Goal: Task Accomplishment & Management: Complete application form

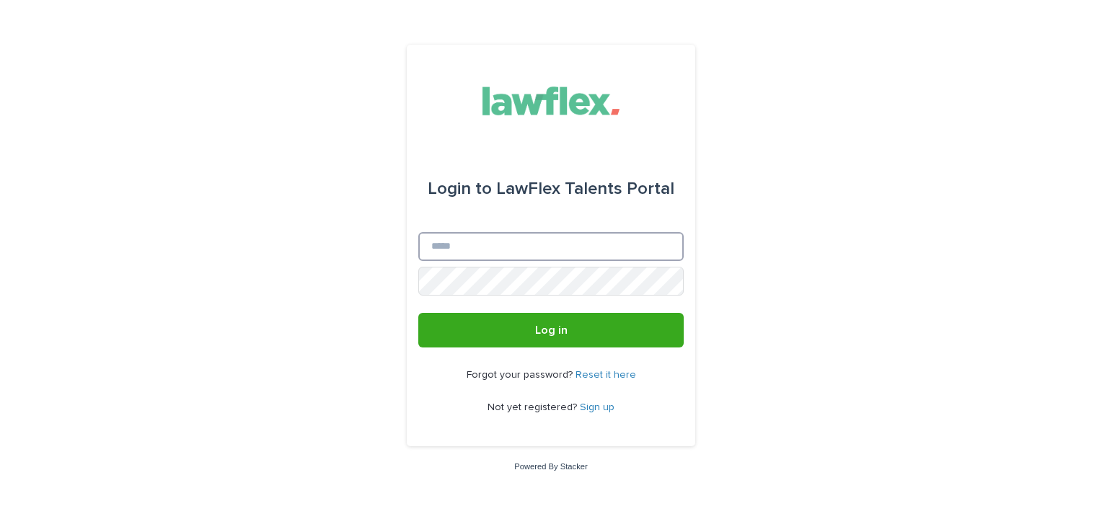
click at [530, 245] on input "Email" at bounding box center [550, 246] width 265 height 29
type input "**********"
click at [544, 280] on form "**********" at bounding box center [550, 247] width 265 height 202
click at [553, 350] on div "Forgot your password? Reset it here Not yet registered? Sign up" at bounding box center [550, 392] width 265 height 88
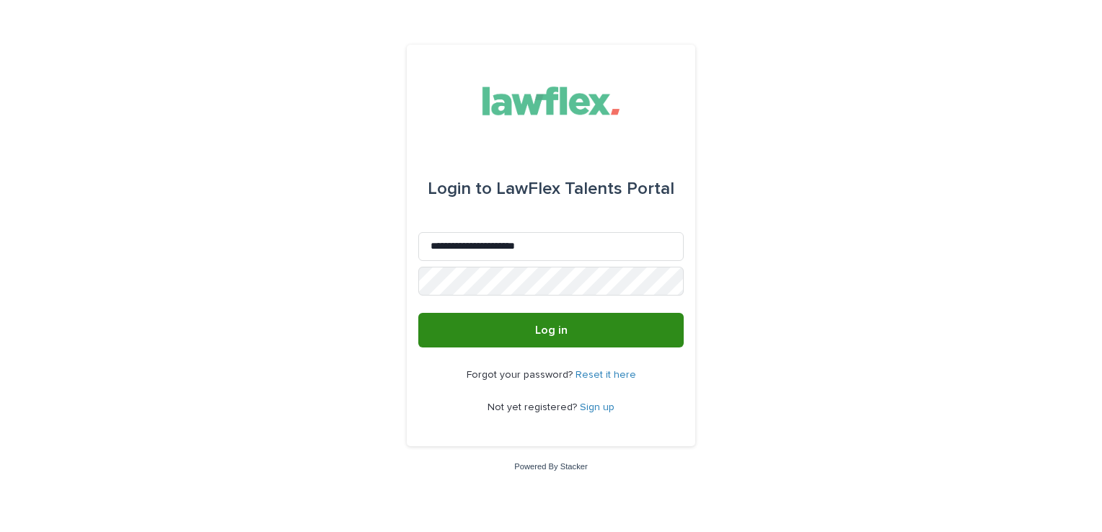
click at [558, 328] on span "Log in" at bounding box center [551, 331] width 32 height 12
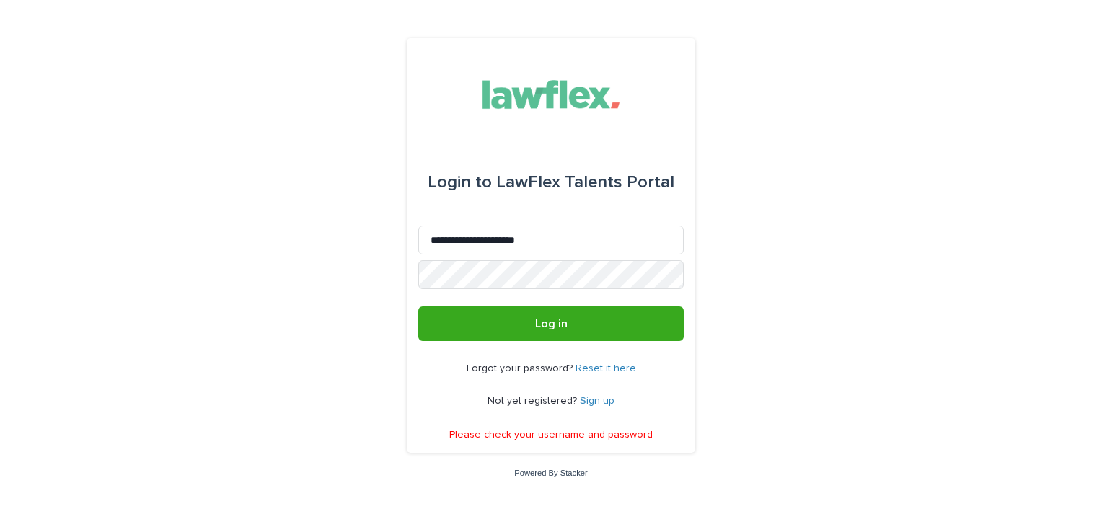
click at [524, 305] on form "**********" at bounding box center [550, 240] width 265 height 202
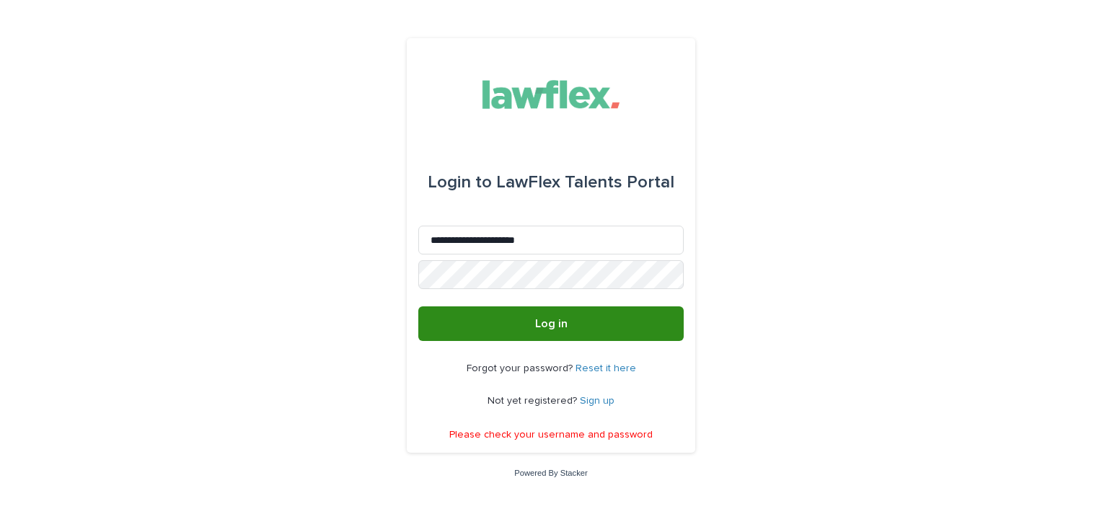
click at [527, 321] on button "Log in" at bounding box center [550, 323] width 265 height 35
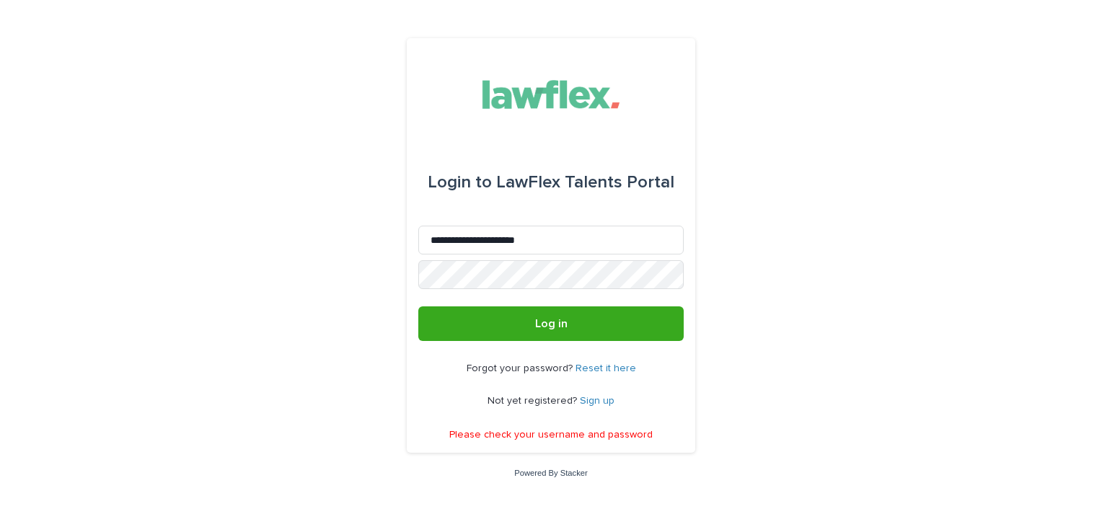
click at [603, 367] on link "Reset it here" at bounding box center [605, 368] width 61 height 10
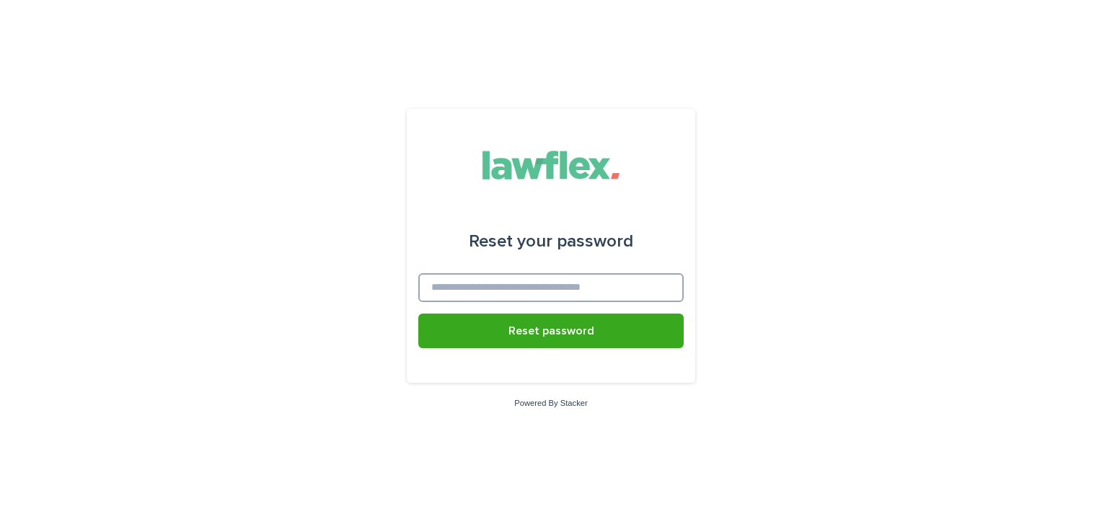
click at [608, 281] on input at bounding box center [550, 287] width 265 height 29
type input "**********"
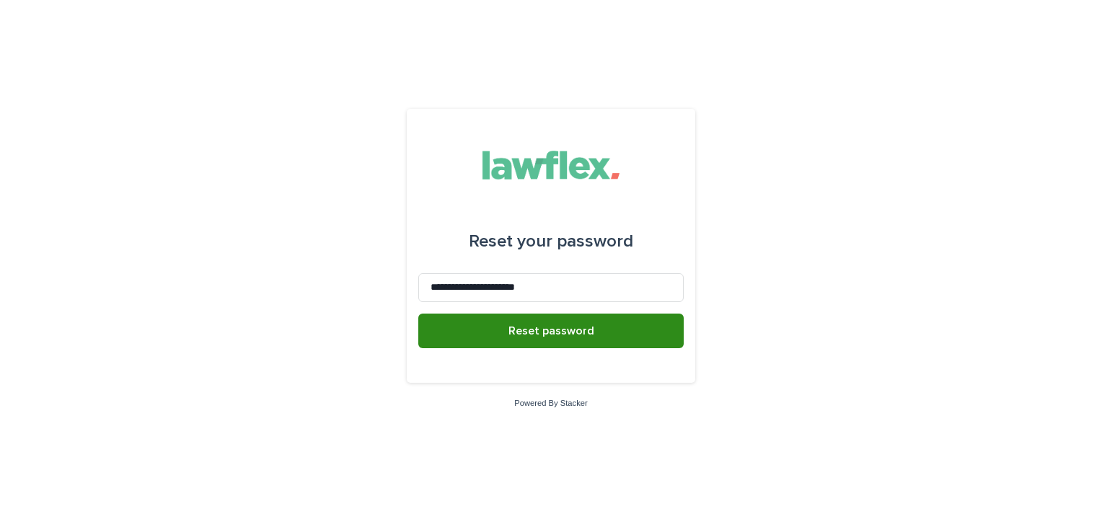
click at [596, 337] on button "Reset password" at bounding box center [550, 331] width 265 height 35
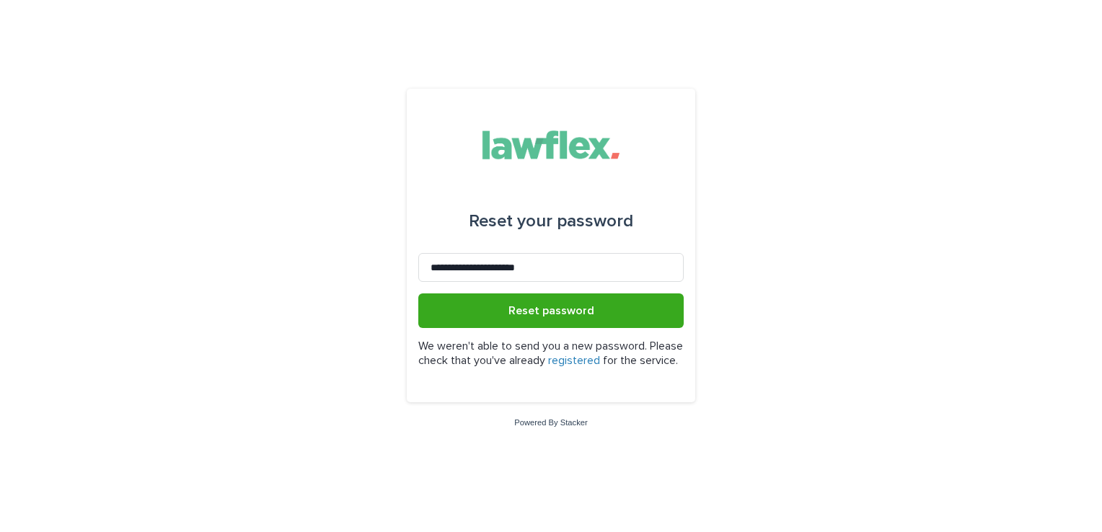
click at [600, 355] on link "registered" at bounding box center [574, 361] width 52 height 12
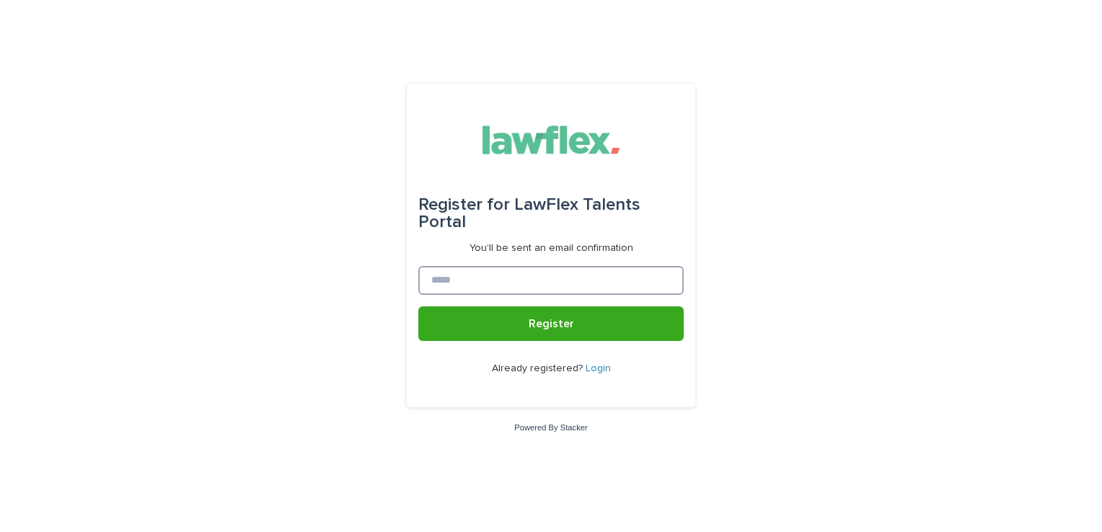
click at [558, 284] on input at bounding box center [550, 280] width 265 height 29
type input "**********"
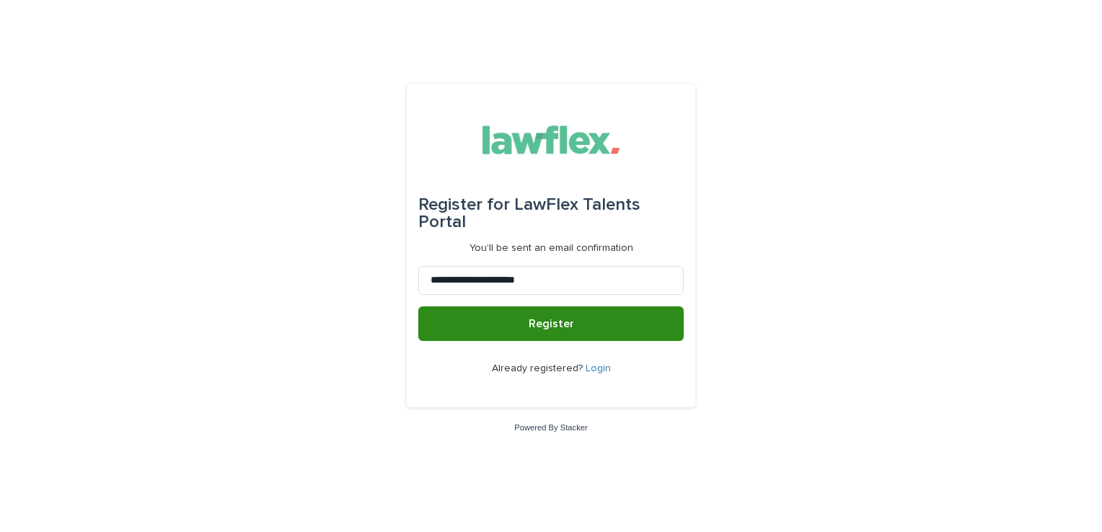
click at [558, 325] on span "Register" at bounding box center [551, 324] width 45 height 12
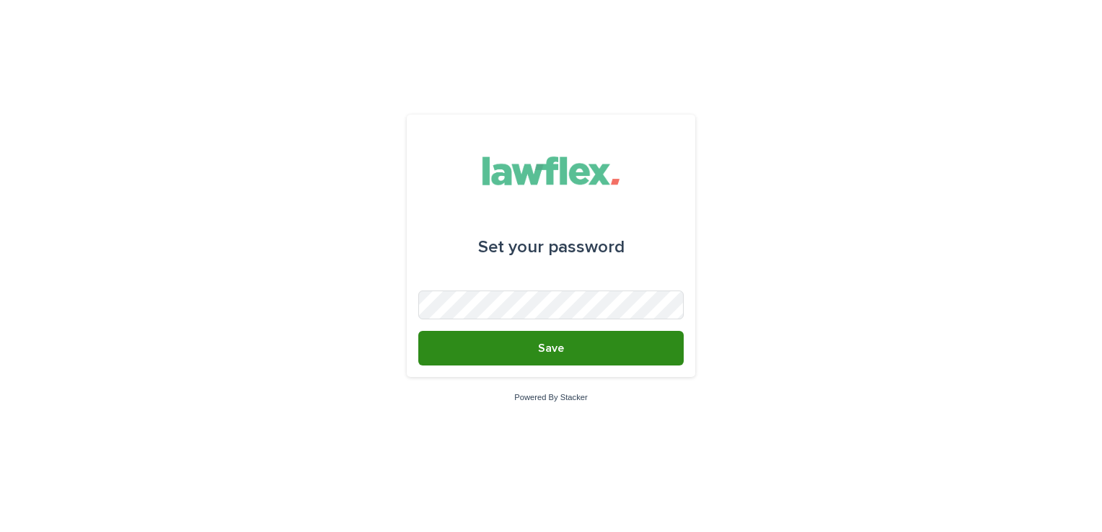
click at [626, 348] on button "Save" at bounding box center [550, 348] width 265 height 35
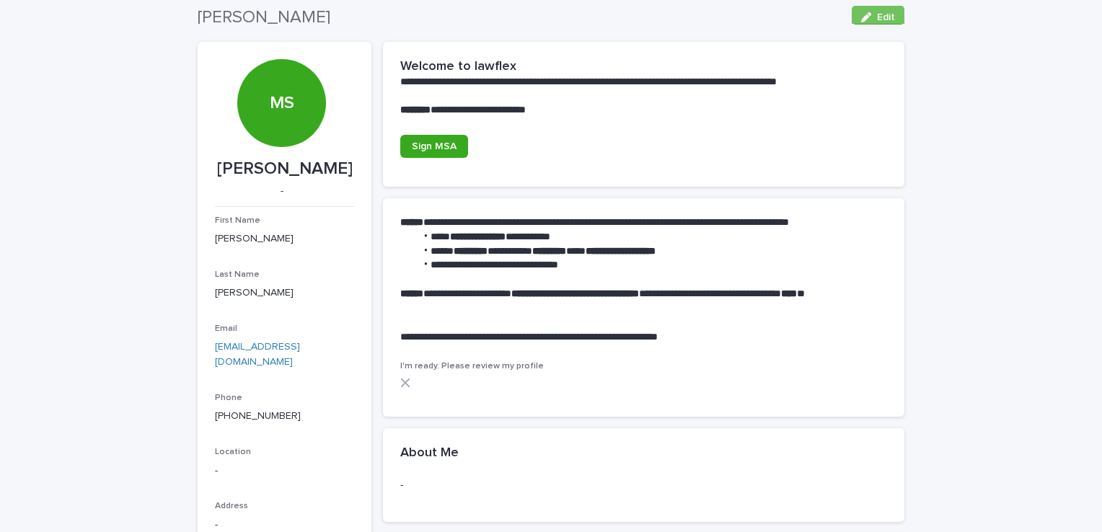
scroll to position [72, 0]
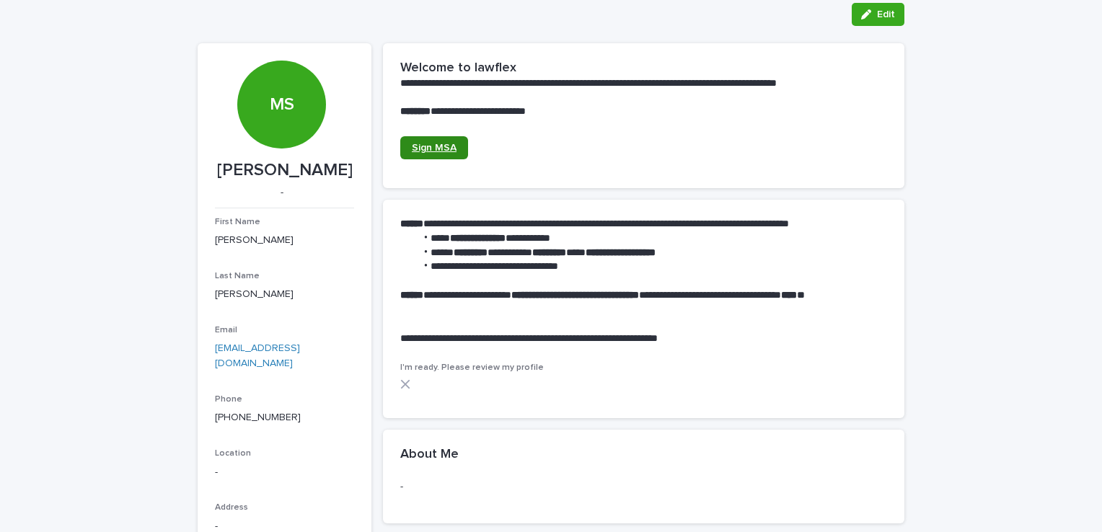
click at [443, 151] on span "Sign MSA" at bounding box center [434, 148] width 45 height 10
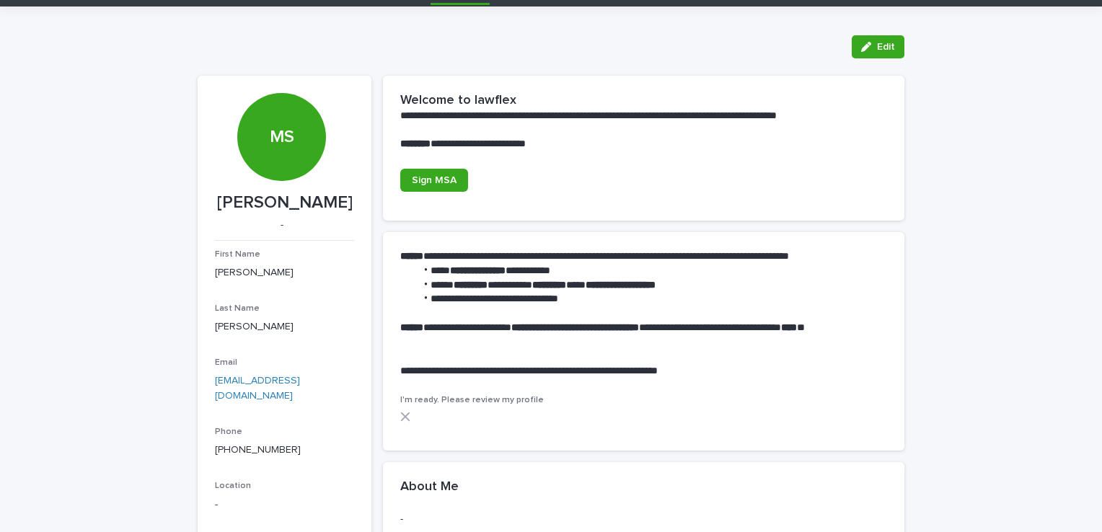
scroll to position [39, 0]
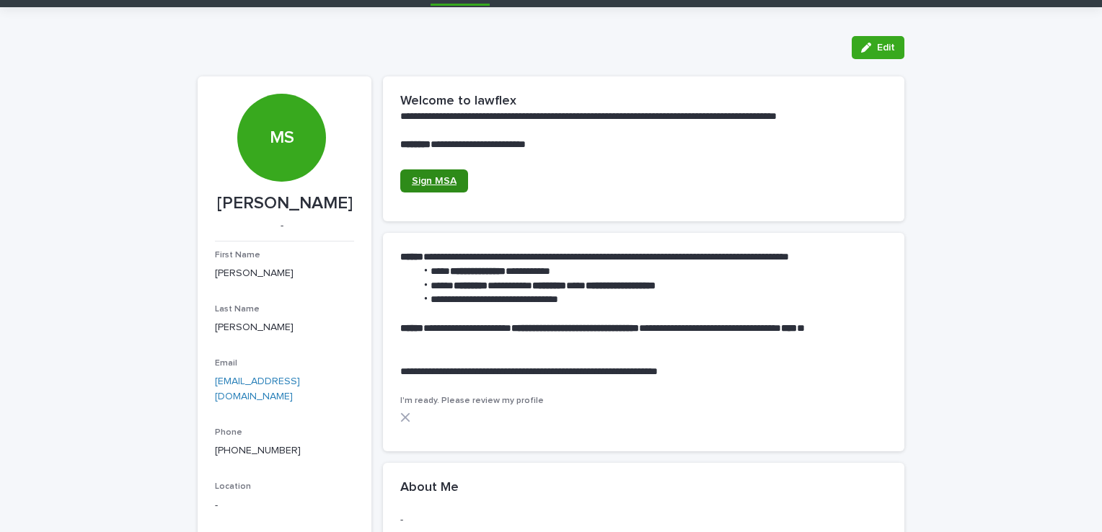
click at [436, 186] on link "Sign MSA" at bounding box center [434, 180] width 68 height 23
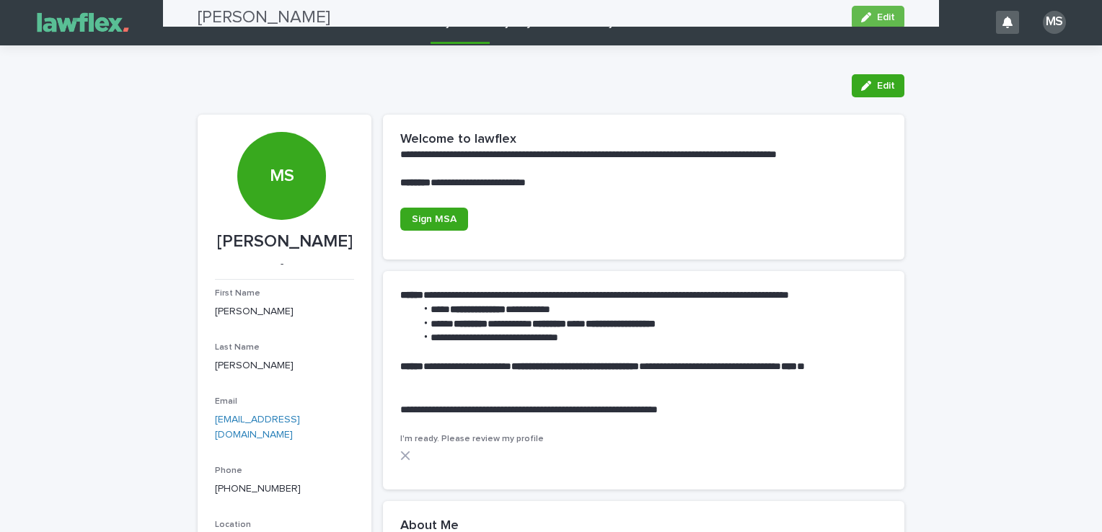
scroll to position [0, 0]
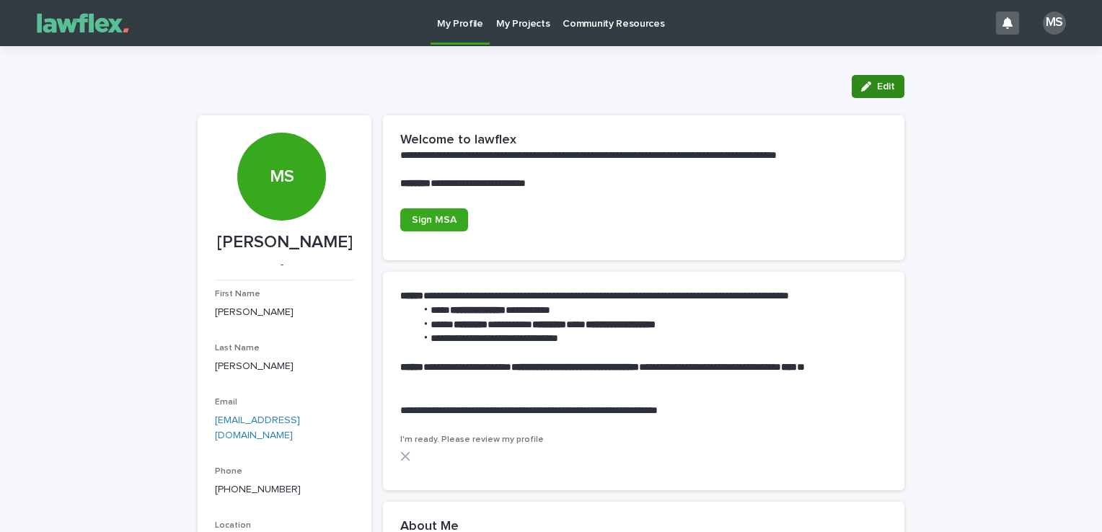
click at [885, 78] on button "Edit" at bounding box center [878, 86] width 53 height 23
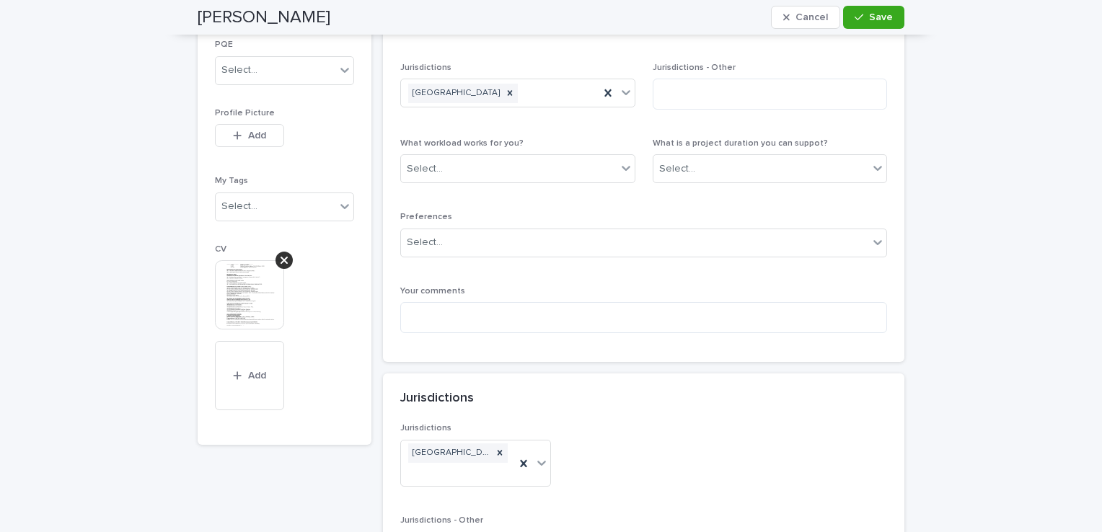
scroll to position [875, 0]
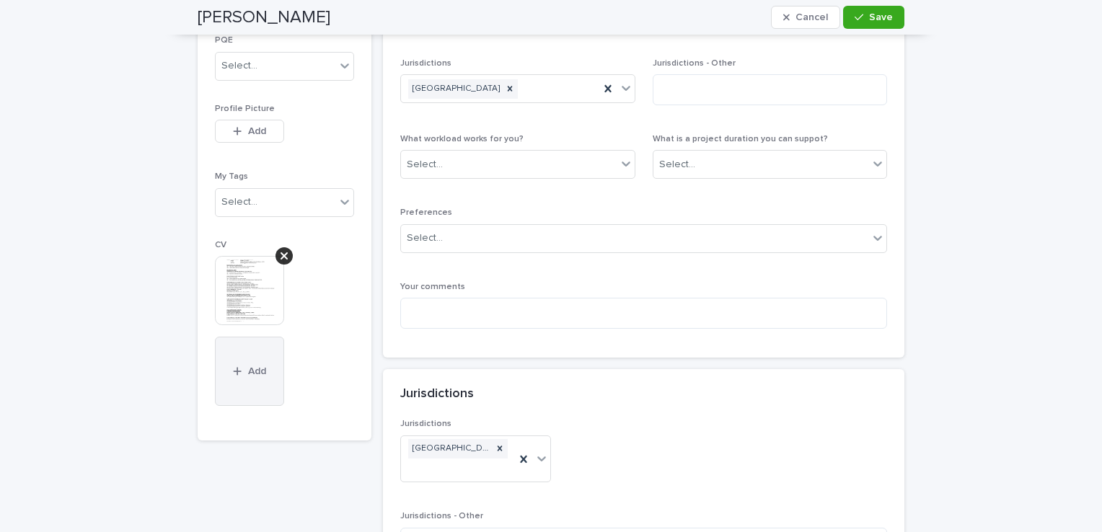
click at [248, 374] on span "Add" at bounding box center [257, 371] width 18 height 10
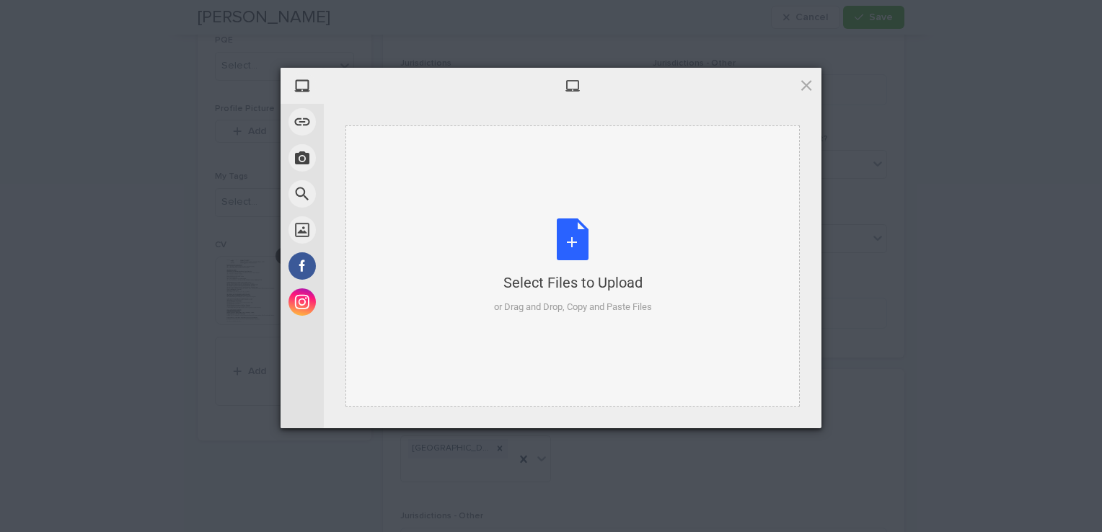
click at [594, 255] on div "Select Files to Upload or Drag and Drop, Copy and Paste Files" at bounding box center [573, 267] width 158 height 96
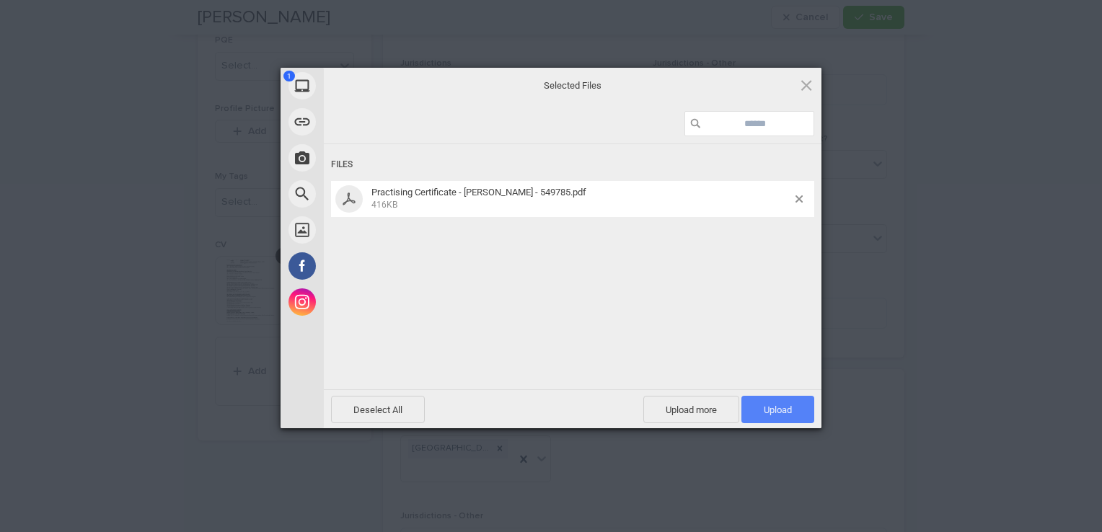
click at [783, 407] on span "Upload 1" at bounding box center [778, 410] width 28 height 11
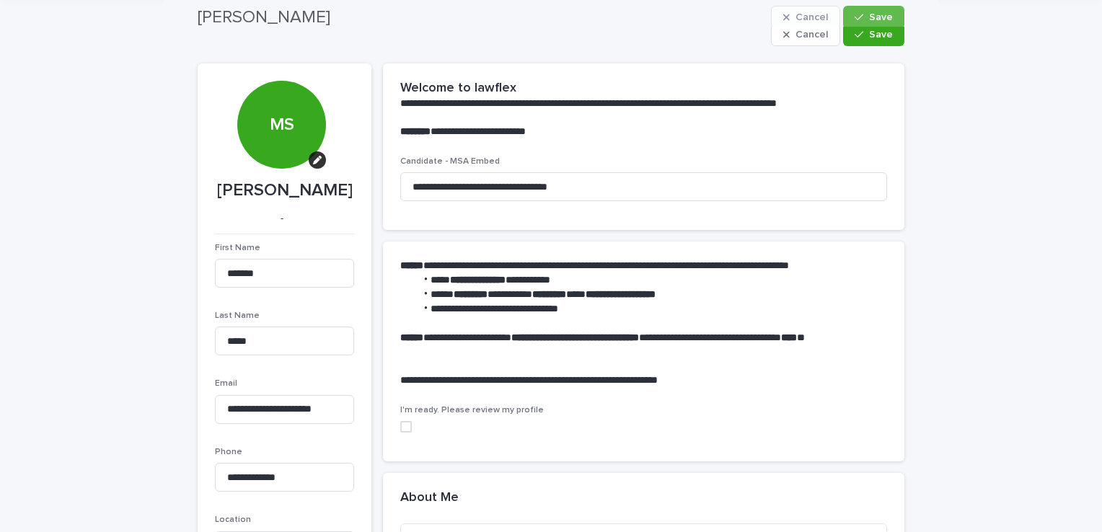
scroll to position [0, 0]
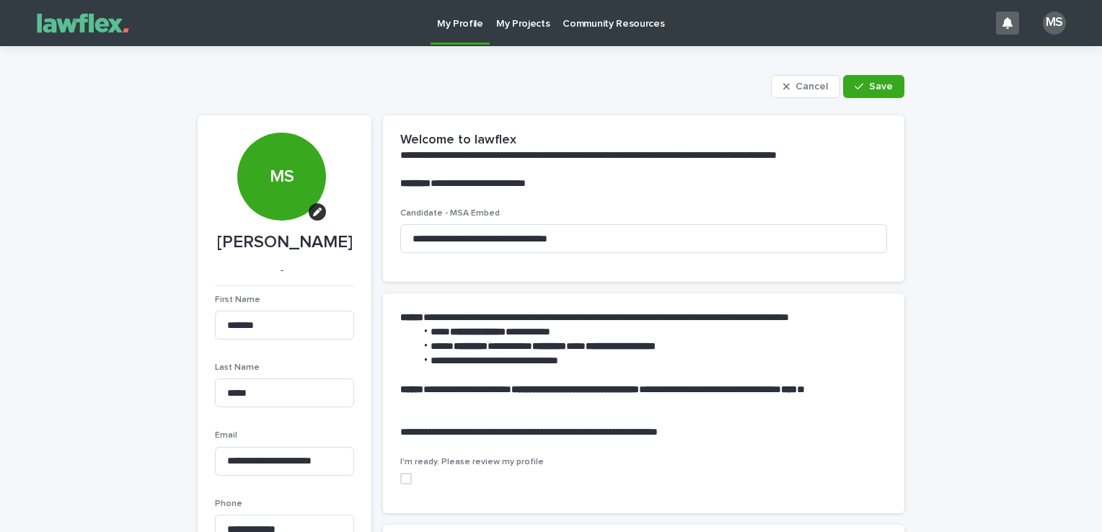
click at [520, 17] on p "My Projects" at bounding box center [523, 15] width 54 height 30
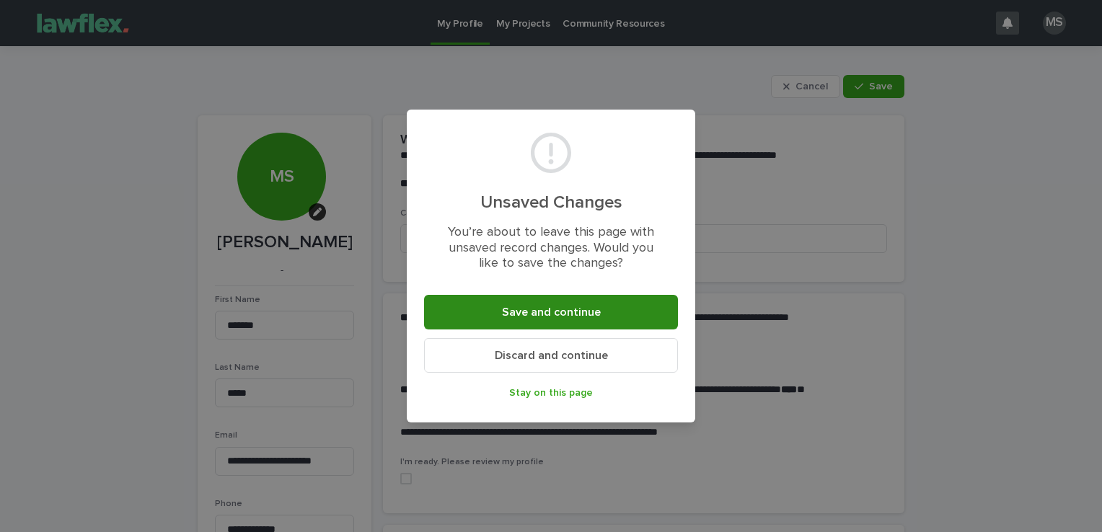
click at [596, 317] on span "Save and continue" at bounding box center [551, 312] width 99 height 12
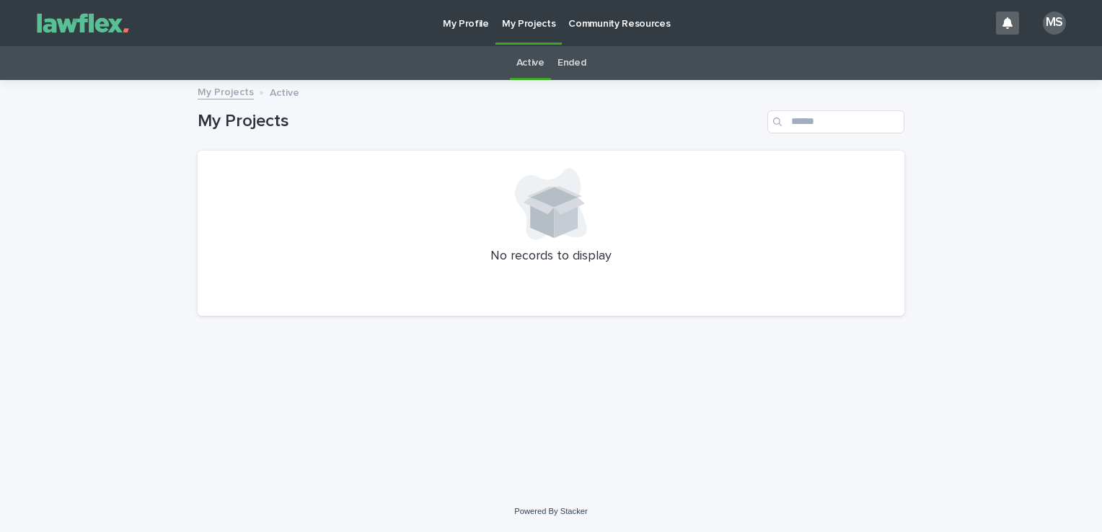
click at [586, 19] on p "Community Resources" at bounding box center [619, 15] width 102 height 30
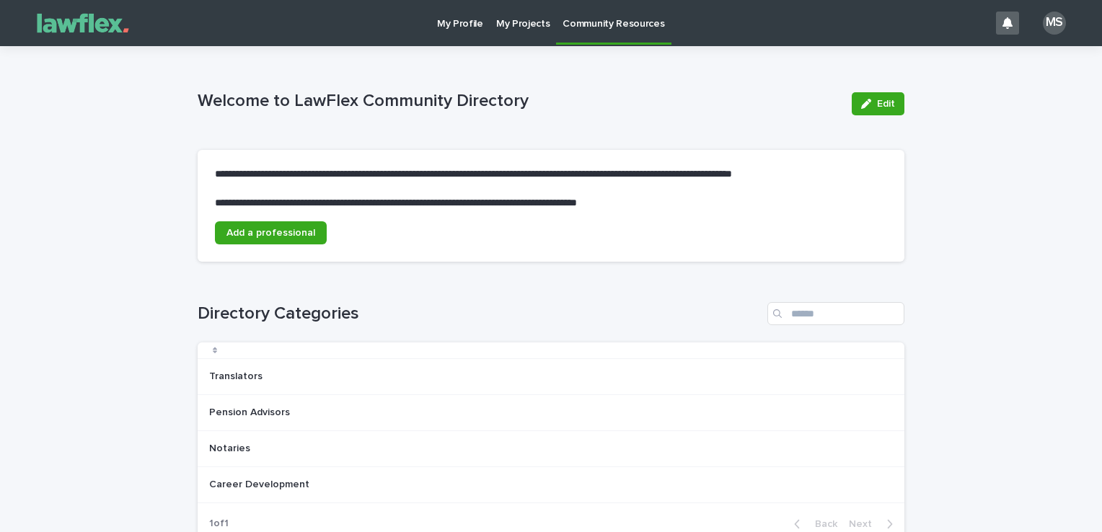
click at [455, 39] on link "My Profile" at bounding box center [460, 22] width 59 height 45
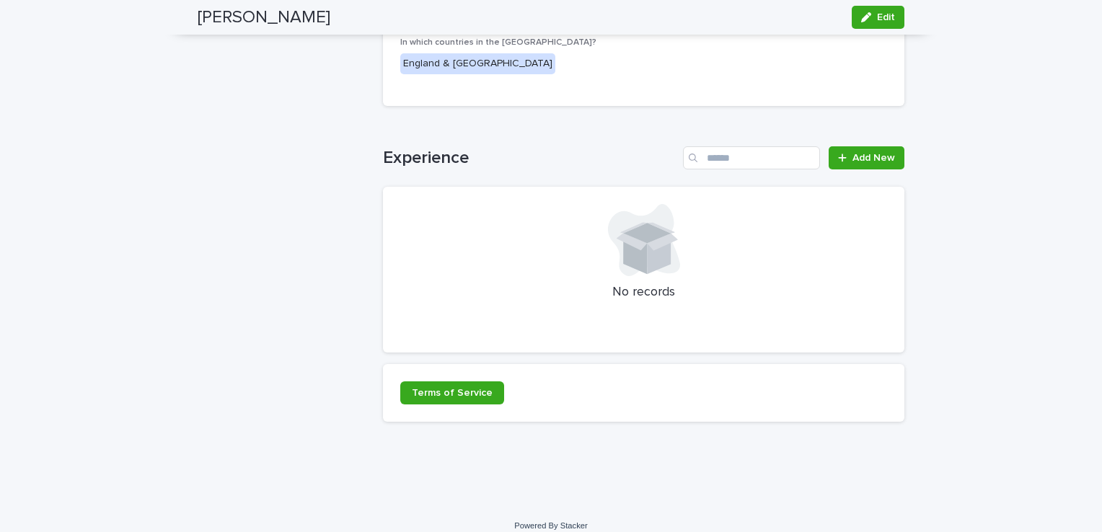
scroll to position [1320, 0]
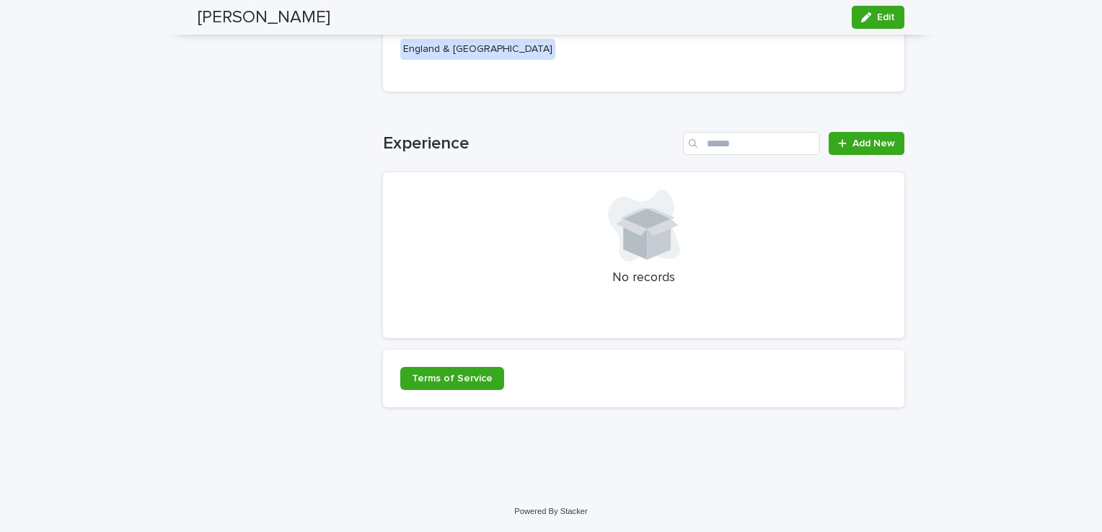
click at [494, 282] on p "No records" at bounding box center [643, 278] width 487 height 16
click at [656, 229] on icon at bounding box center [646, 222] width 61 height 28
click at [868, 133] on link "Add New" at bounding box center [867, 143] width 76 height 23
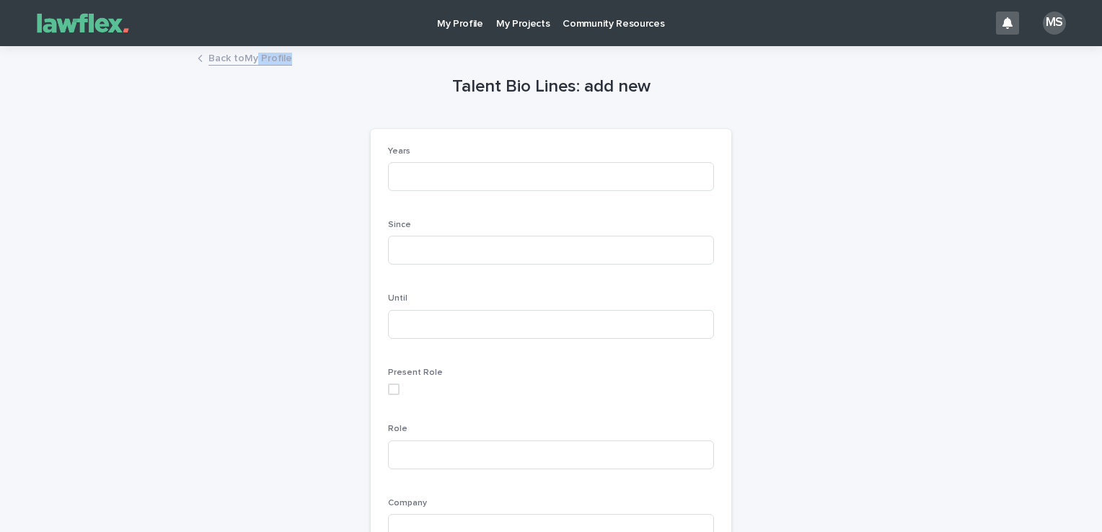
drag, startPoint x: 244, startPoint y: 69, endPoint x: 255, endPoint y: 60, distance: 14.9
click at [255, 60] on div "My Profile My Projects Community Resources MS Back to My Profile Loading... Sav…" at bounding box center [551, 434] width 1102 height 869
click at [255, 60] on link "Back to My Profile" at bounding box center [250, 57] width 84 height 17
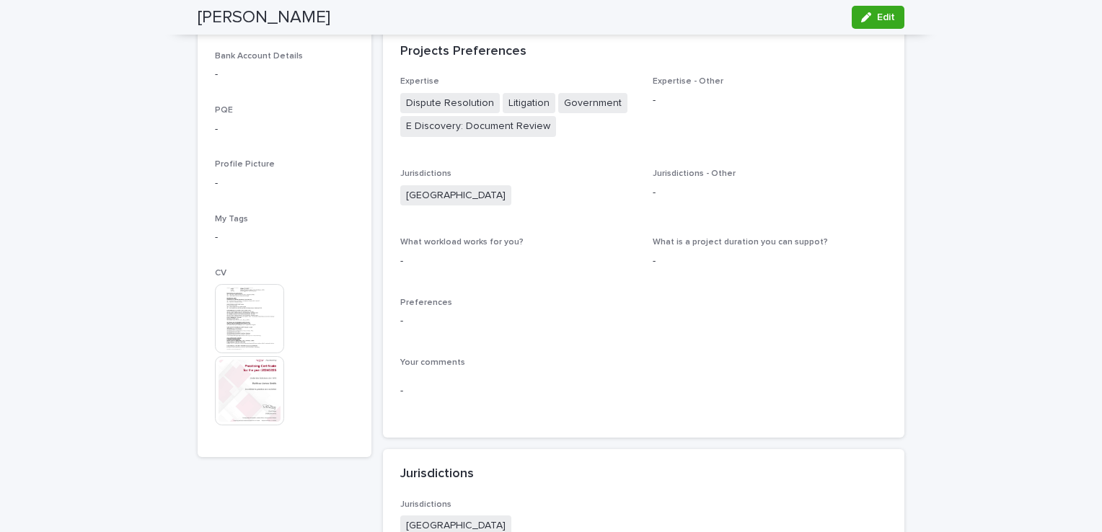
scroll to position [689, 0]
click at [877, 12] on span "Edit" at bounding box center [886, 17] width 18 height 10
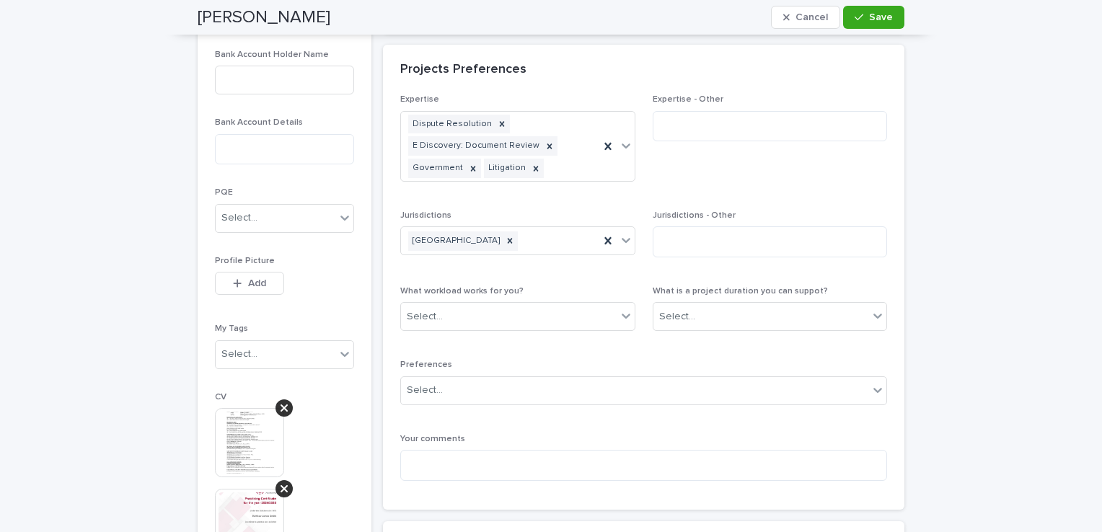
scroll to position [679, 0]
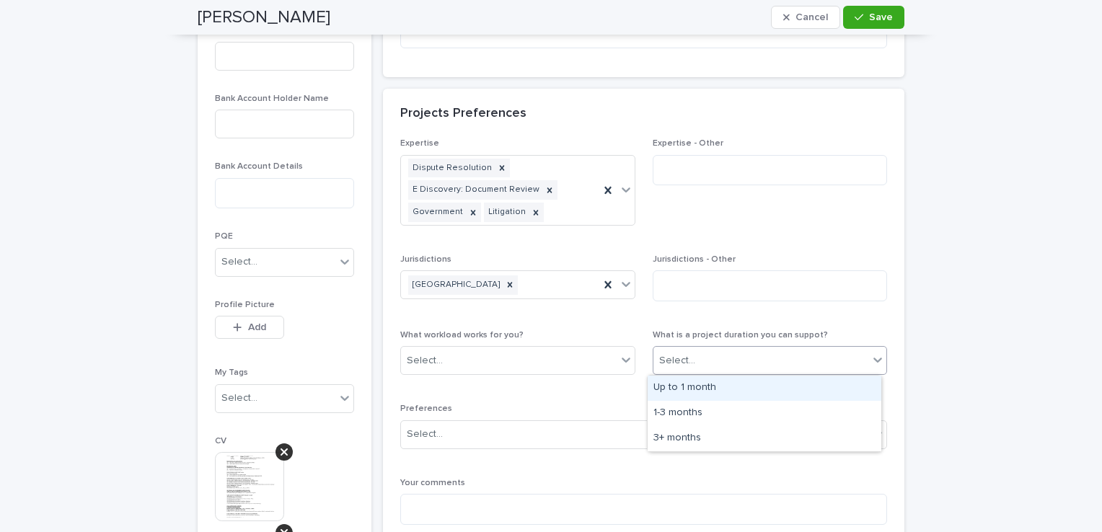
click at [720, 350] on div "Select..." at bounding box center [761, 361] width 216 height 24
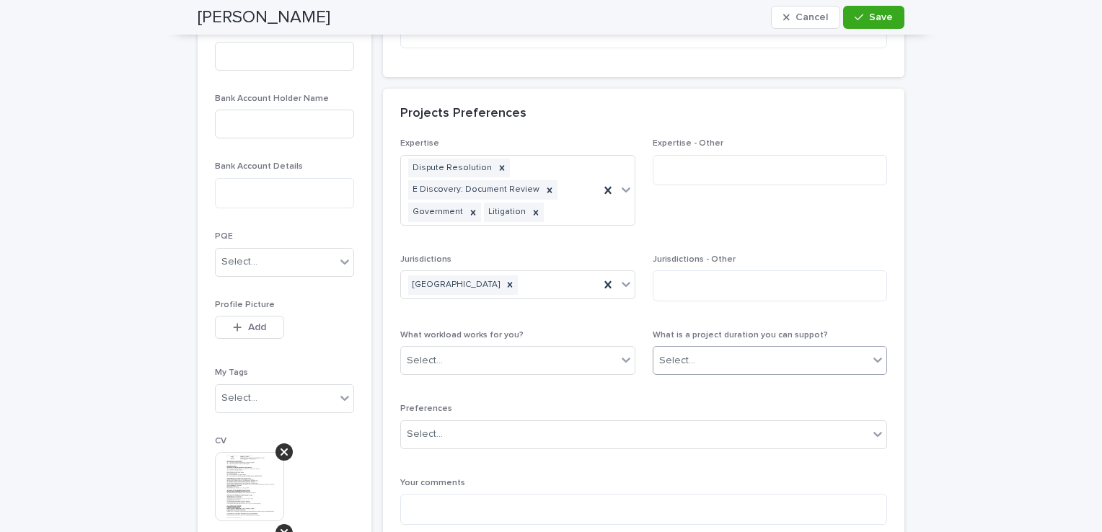
click at [720, 350] on div "Select..." at bounding box center [761, 361] width 216 height 24
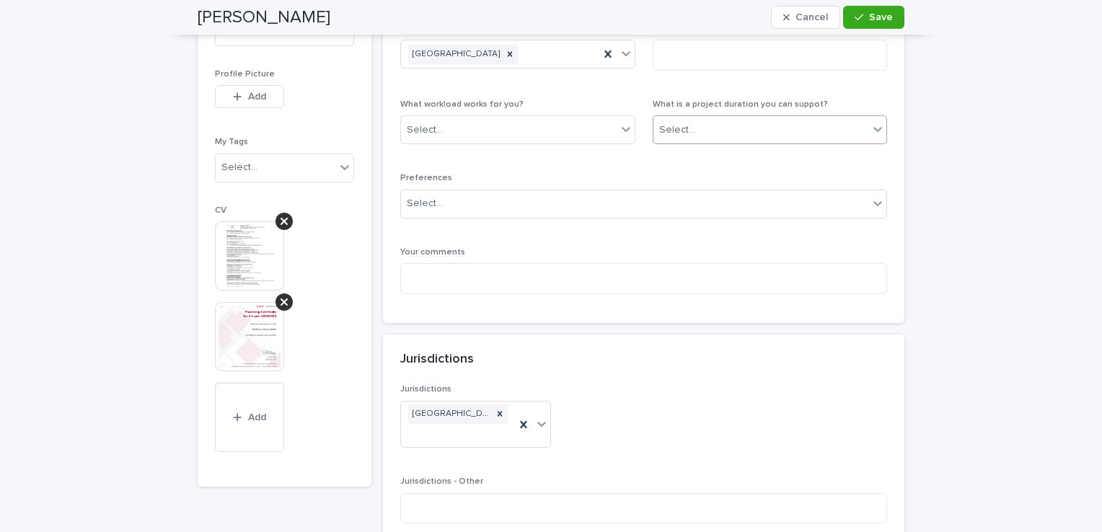
scroll to position [893, 0]
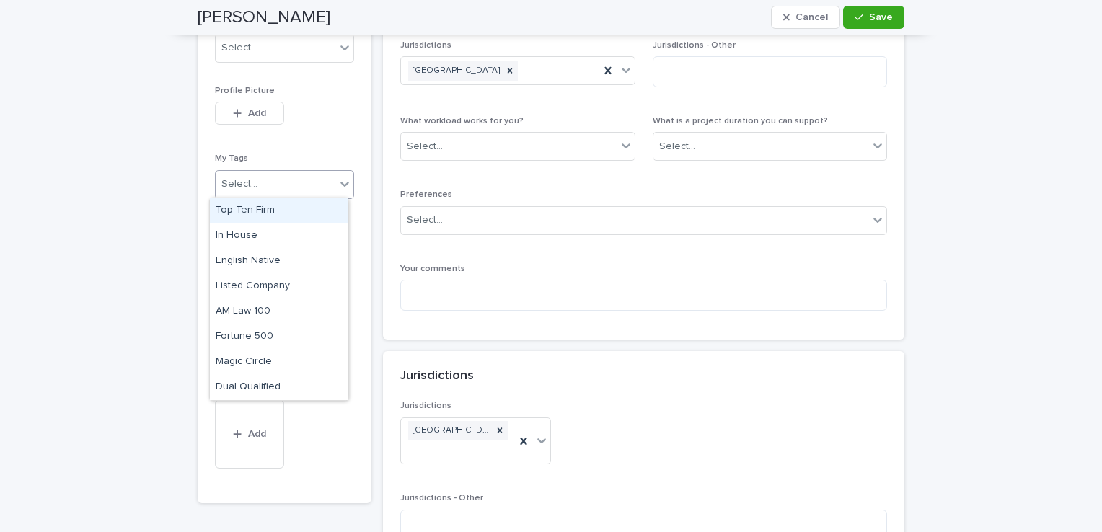
click at [340, 183] on icon at bounding box center [344, 184] width 9 height 5
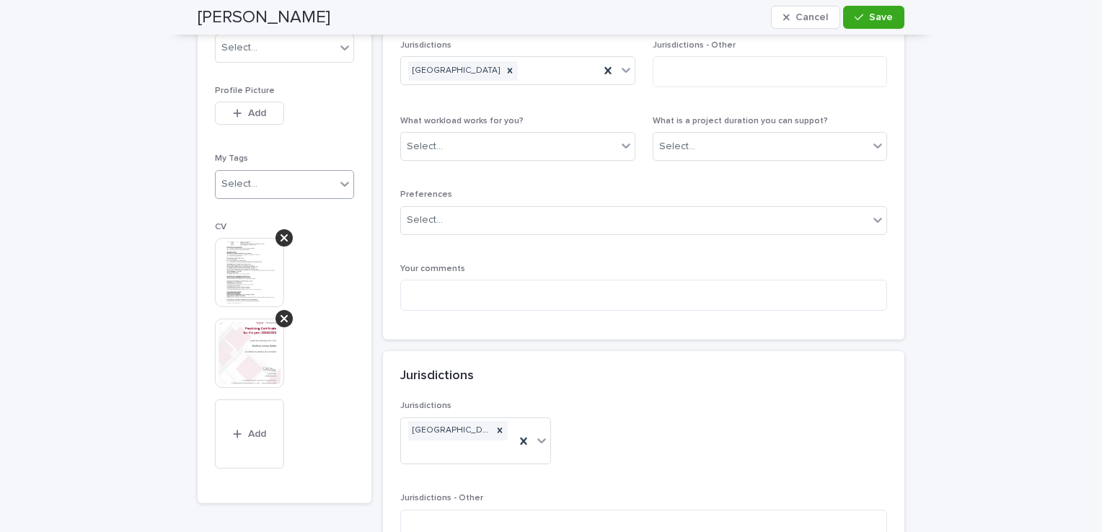
click at [340, 183] on icon at bounding box center [344, 184] width 9 height 5
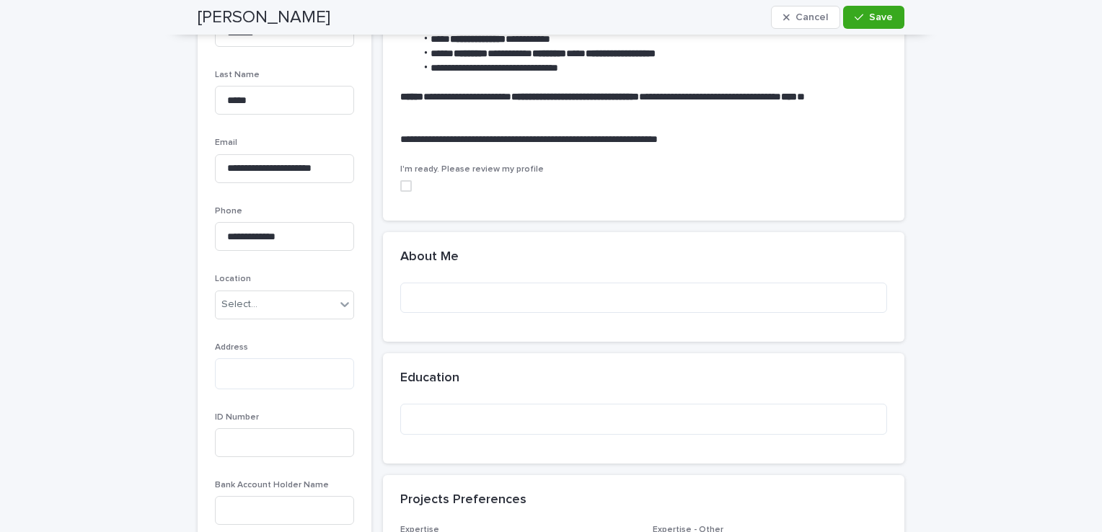
scroll to position [320, 0]
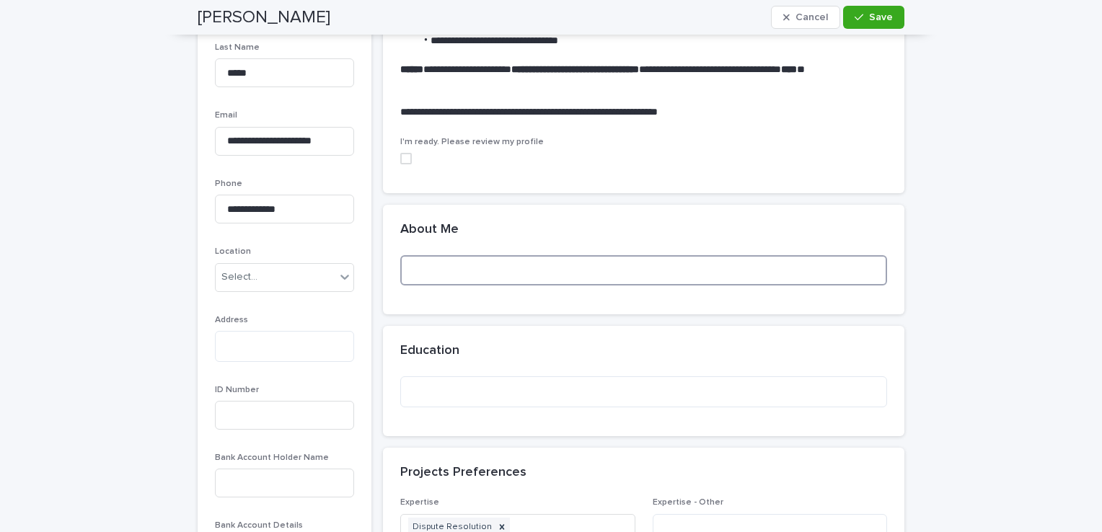
click at [562, 275] on textarea at bounding box center [643, 270] width 487 height 31
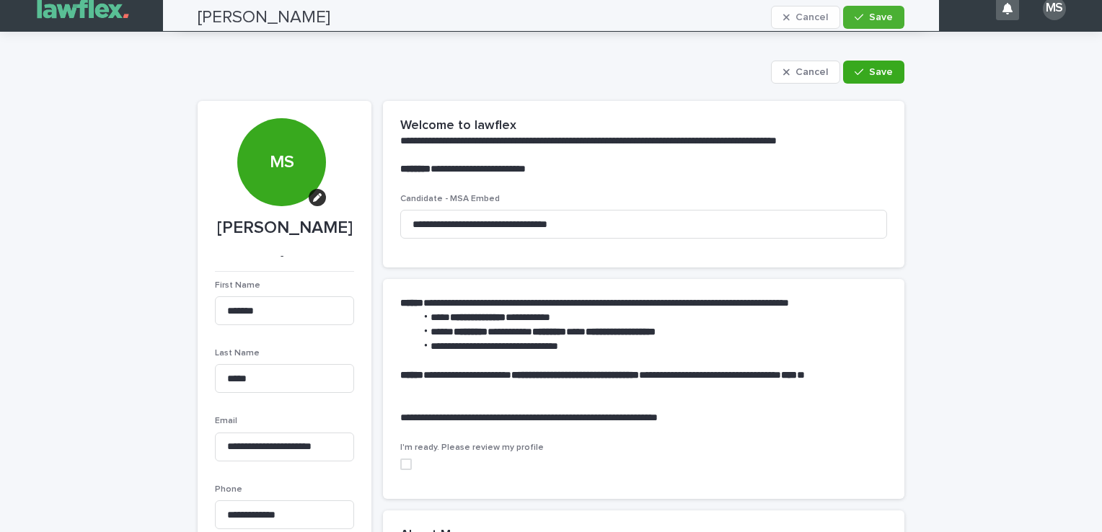
scroll to position [0, 0]
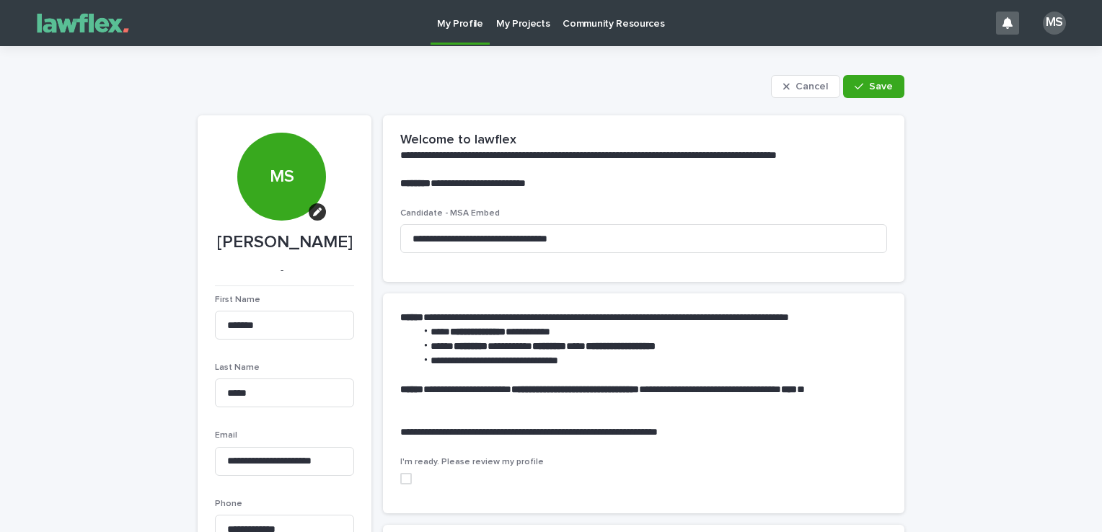
click at [531, 25] on p "My Projects" at bounding box center [523, 15] width 54 height 30
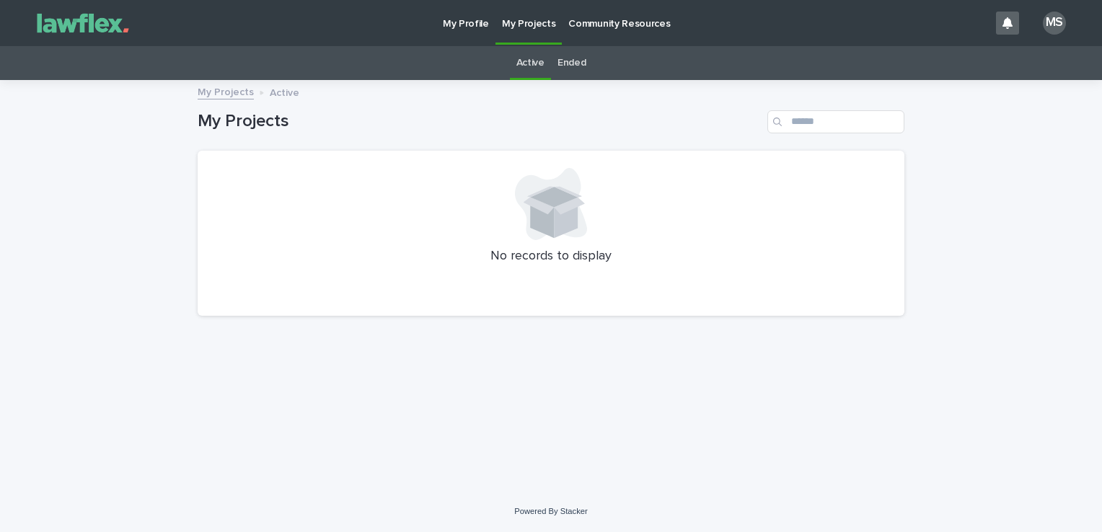
click at [599, 25] on p "Community Resources" at bounding box center [619, 15] width 102 height 30
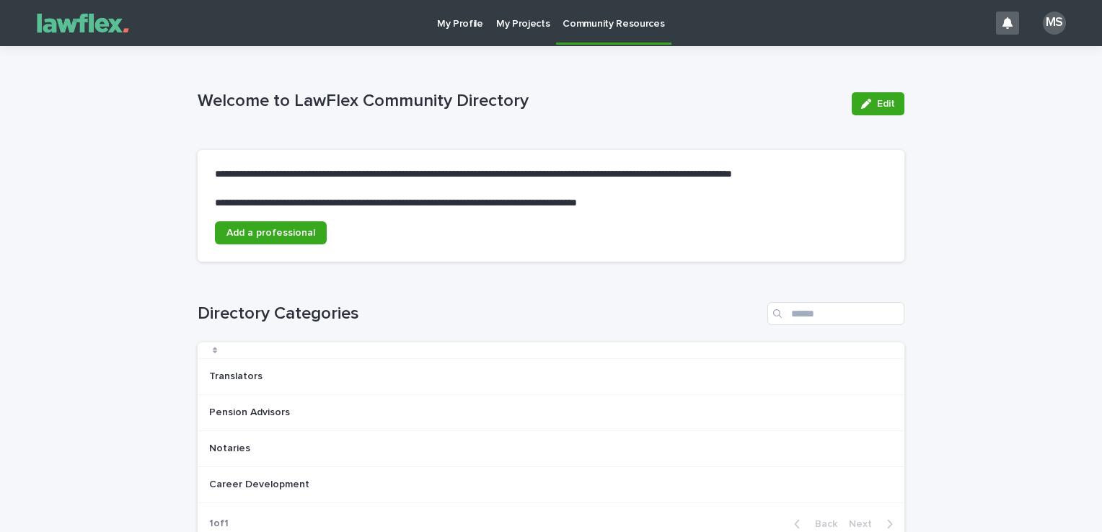
click at [536, 21] on p "My Projects" at bounding box center [523, 15] width 54 height 30
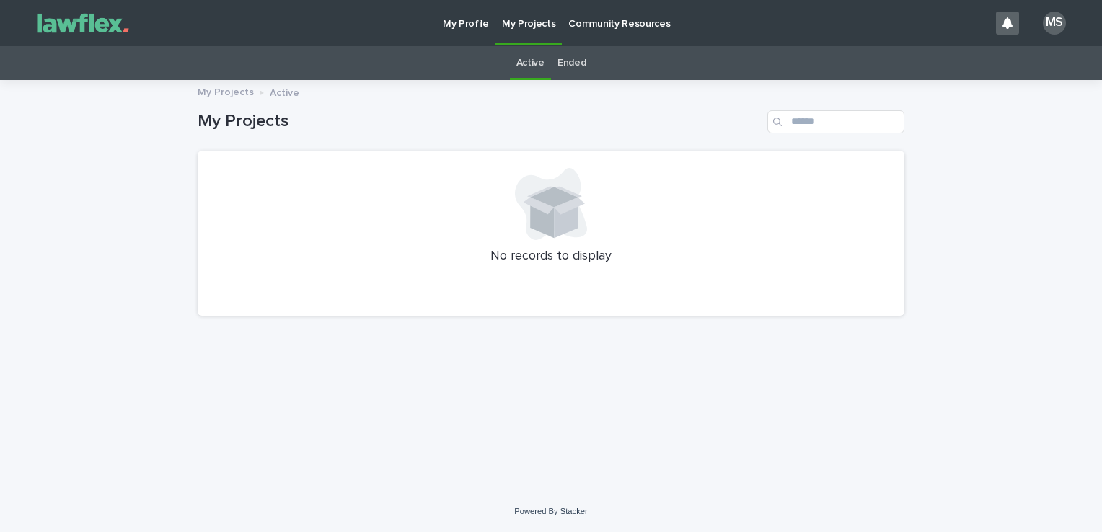
click at [454, 22] on p "My Profile" at bounding box center [466, 15] width 46 height 30
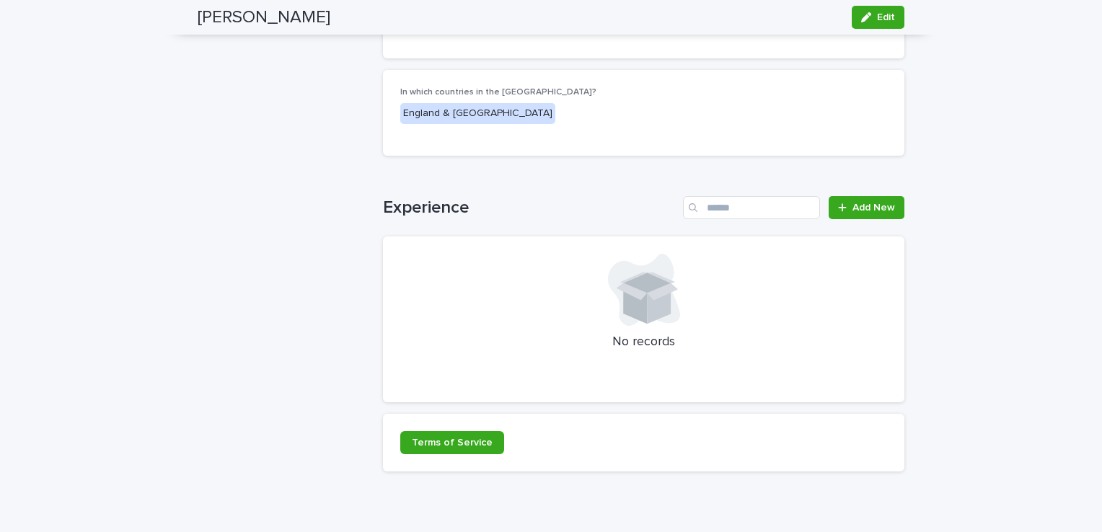
scroll to position [1320, 0]
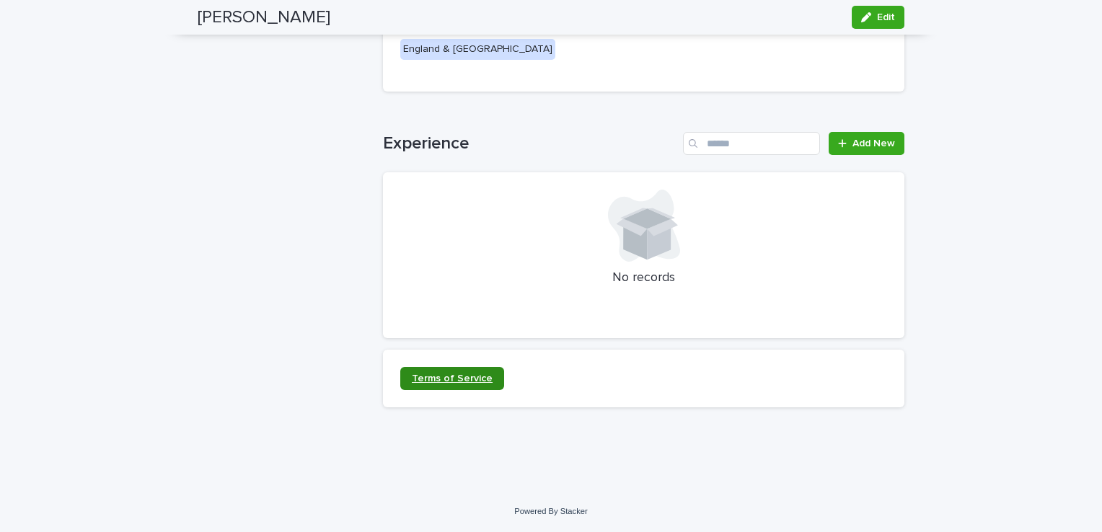
click at [473, 378] on span "Terms of Service" at bounding box center [452, 379] width 81 height 10
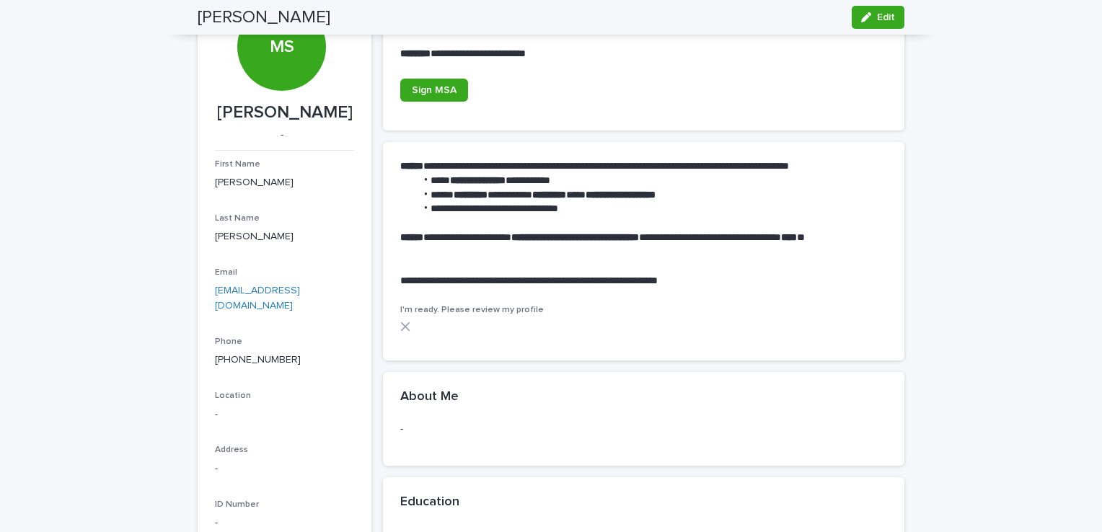
scroll to position [0, 0]
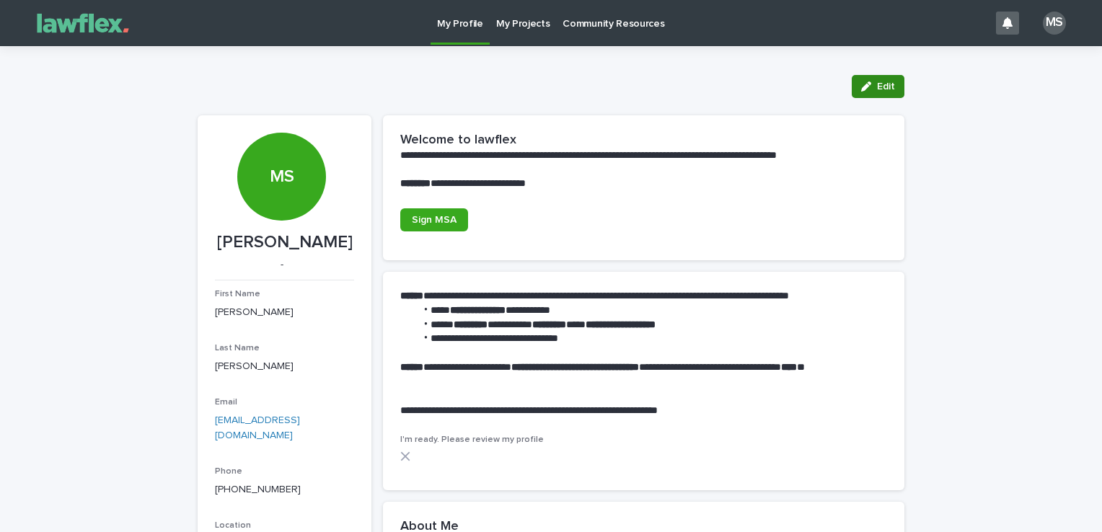
click at [877, 91] on span "Edit" at bounding box center [886, 86] width 18 height 10
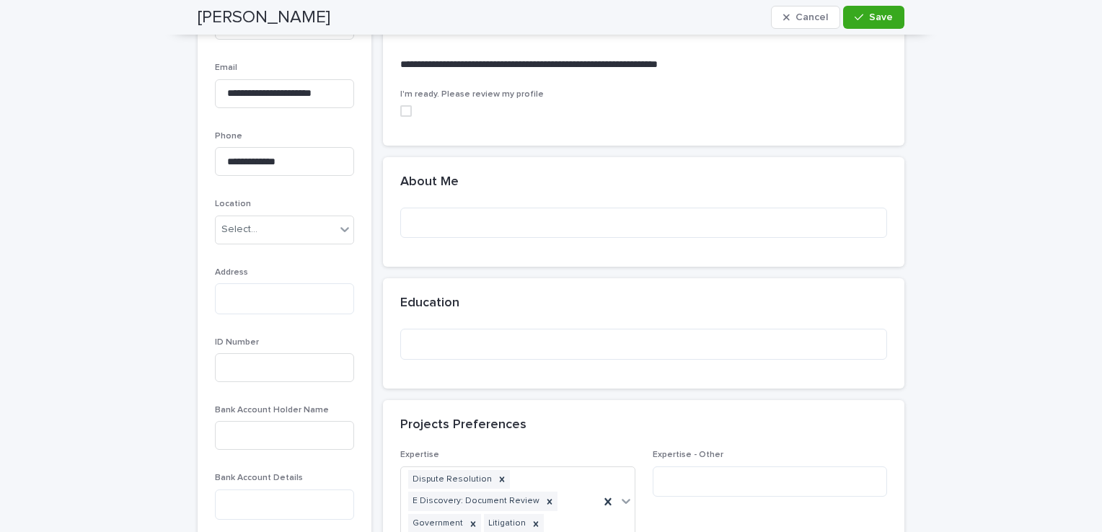
scroll to position [376, 0]
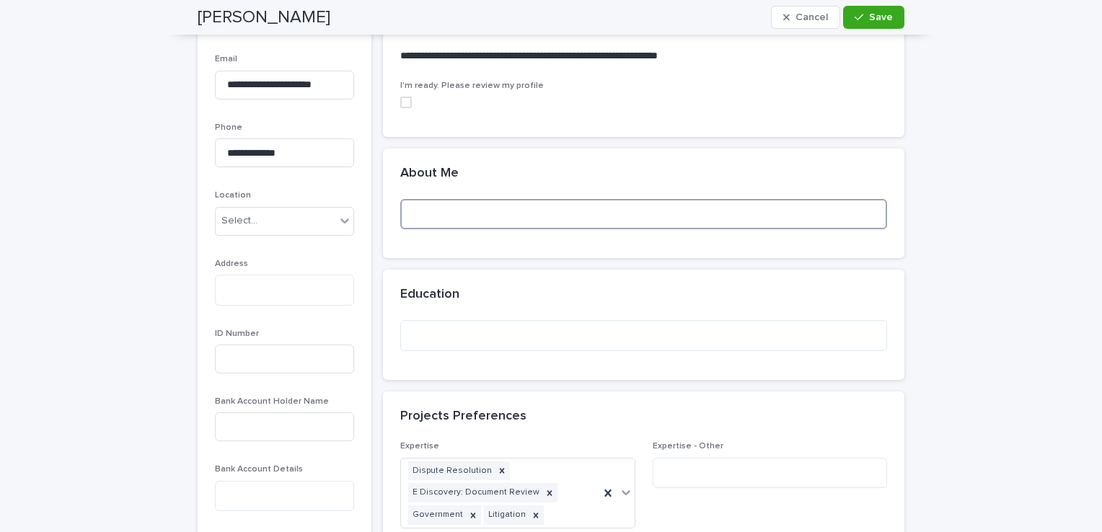
click at [637, 211] on textarea at bounding box center [643, 214] width 487 height 31
click at [455, 223] on textarea at bounding box center [643, 214] width 487 height 31
paste textarea "**********"
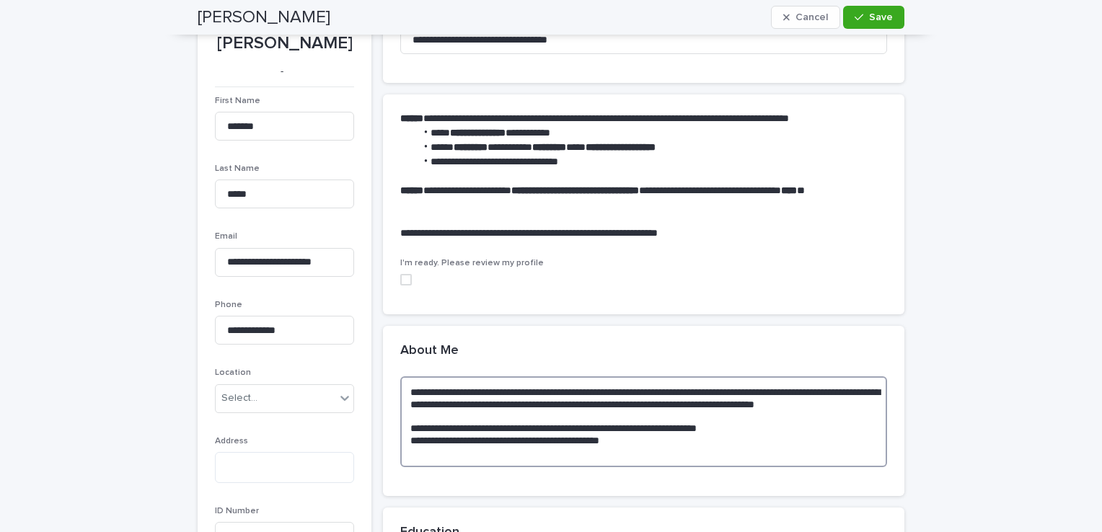
scroll to position [57, 0]
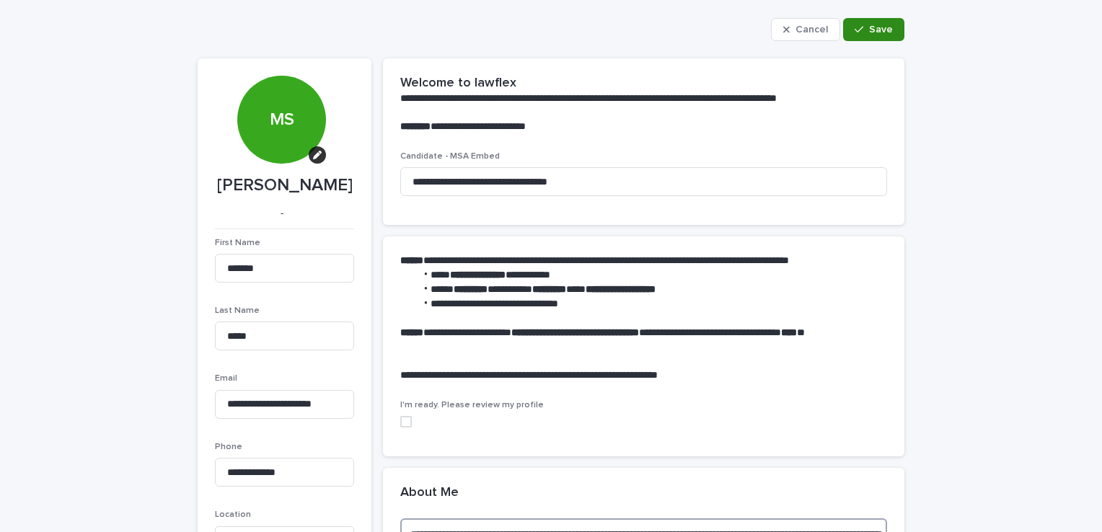
type textarea "**********"
click at [884, 30] on span "Save" at bounding box center [881, 30] width 24 height 10
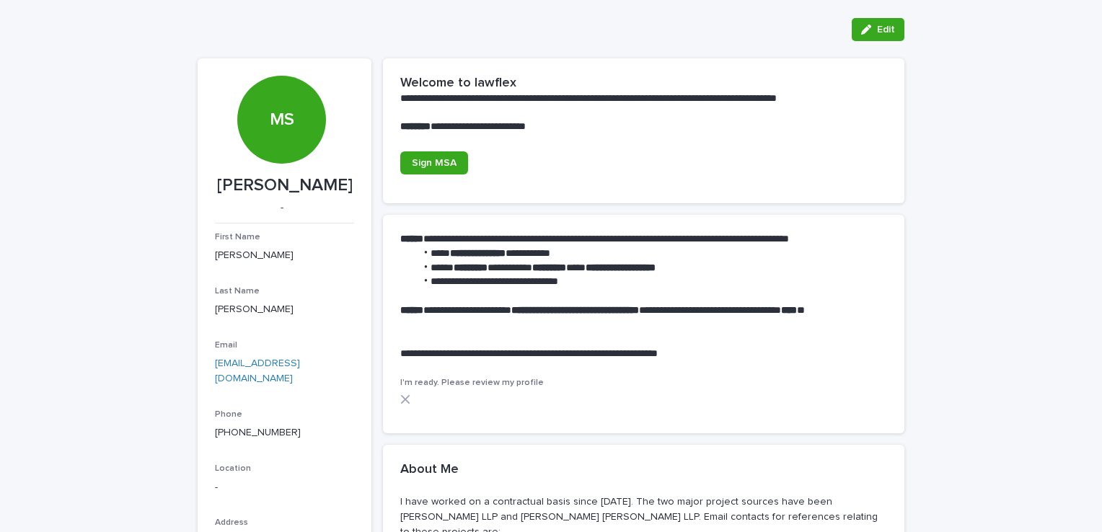
click at [290, 133] on div "MS" at bounding box center [281, 120] width 88 height 88
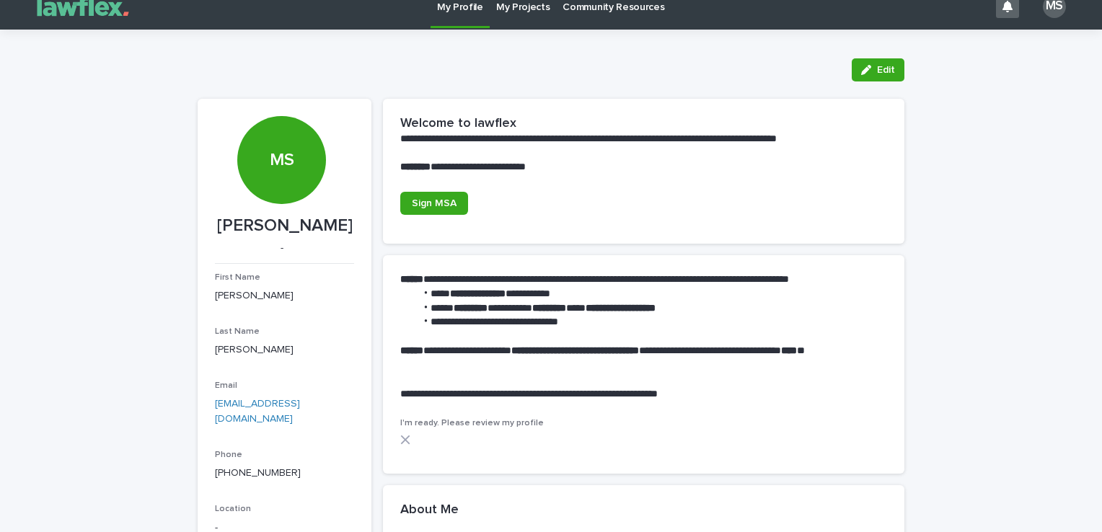
scroll to position [16, 0]
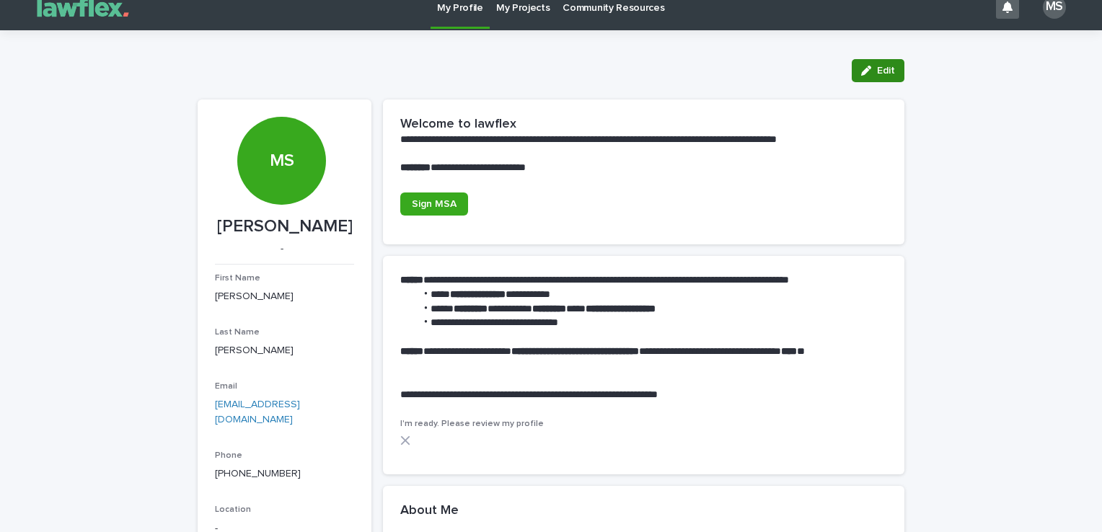
click at [870, 62] on button "Edit" at bounding box center [878, 70] width 53 height 23
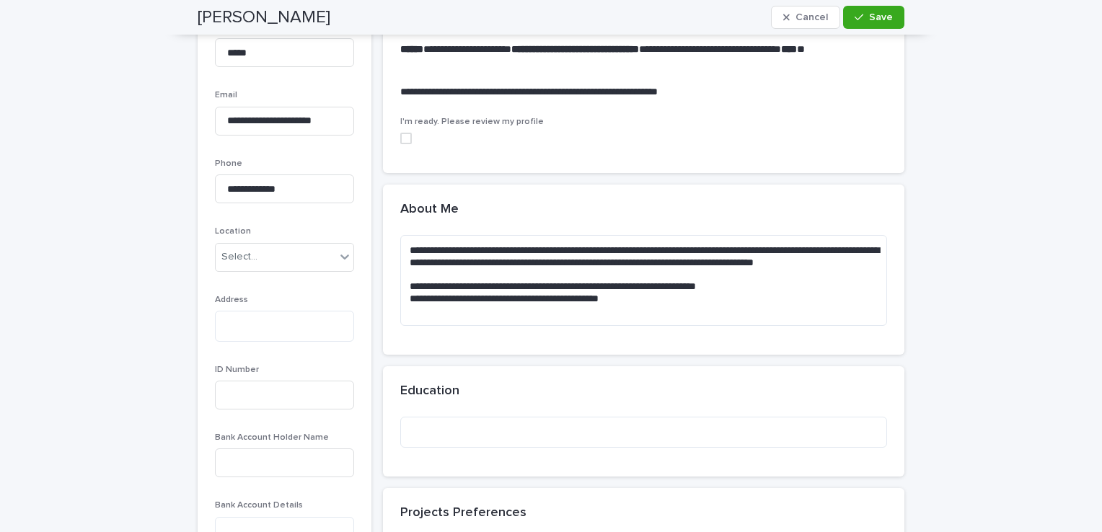
scroll to position [352, 0]
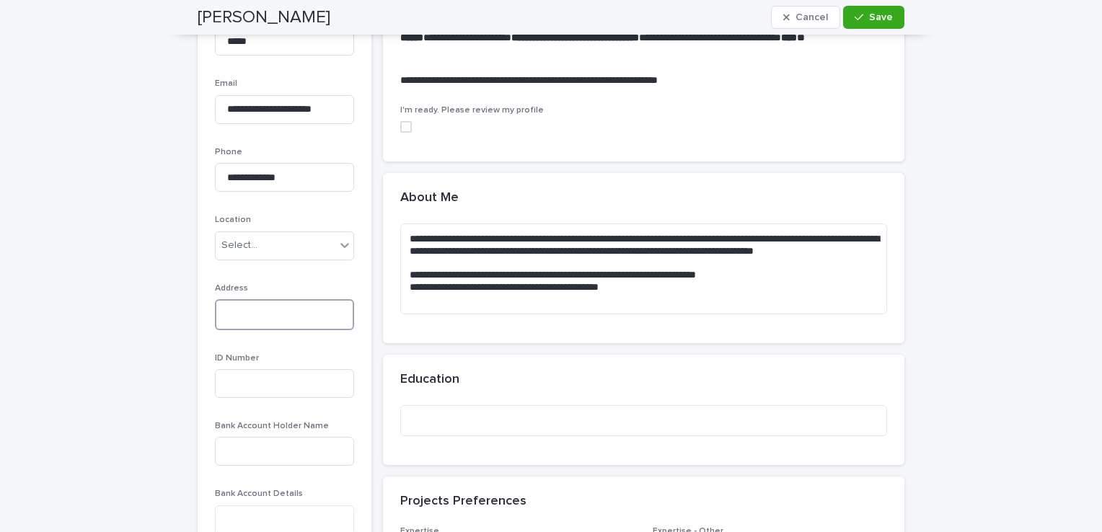
click at [273, 307] on textarea at bounding box center [284, 314] width 139 height 31
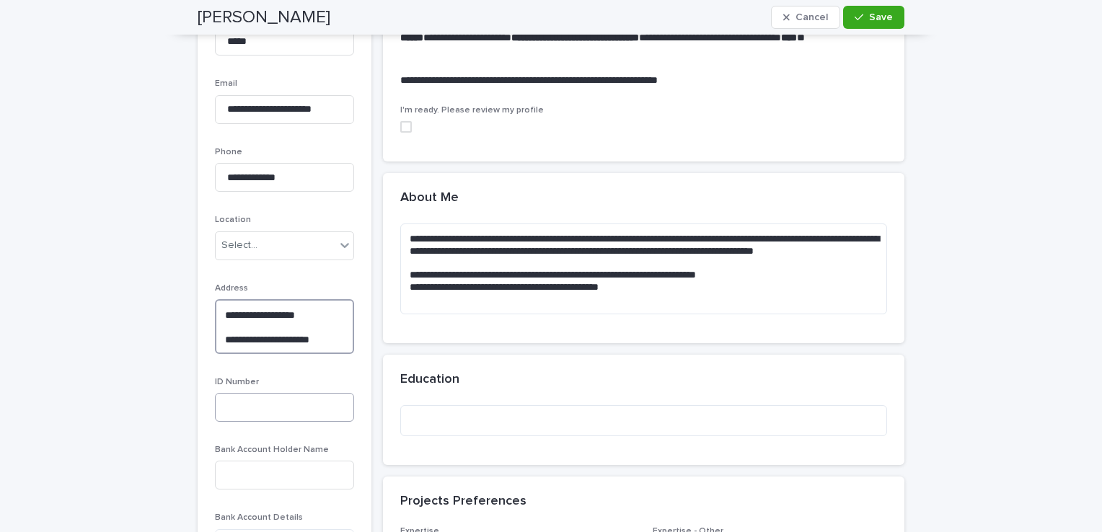
type textarea "**********"
click at [265, 414] on input at bounding box center [284, 407] width 139 height 29
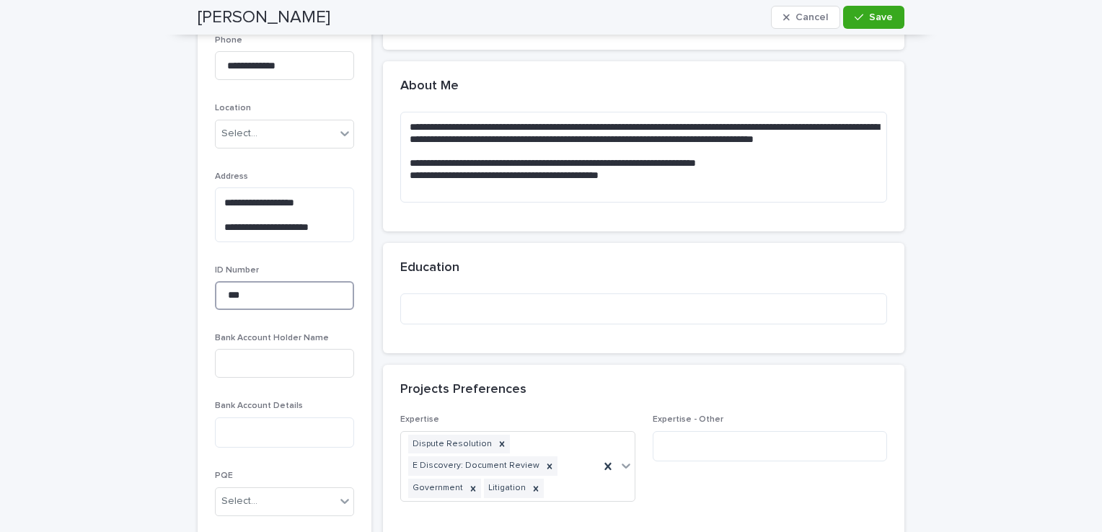
scroll to position [467, 0]
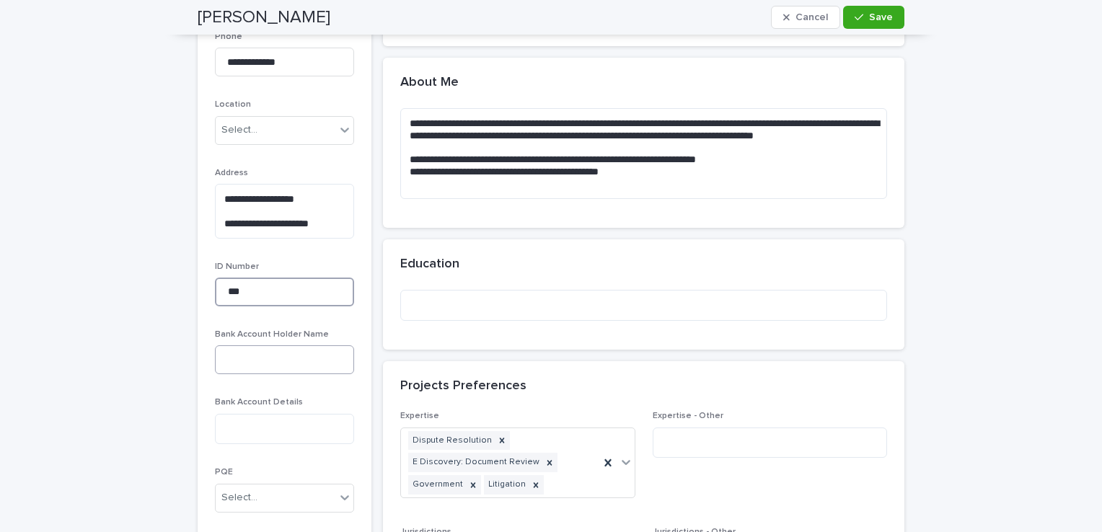
type input "***"
click at [292, 353] on input at bounding box center [284, 359] width 139 height 29
type input "*"
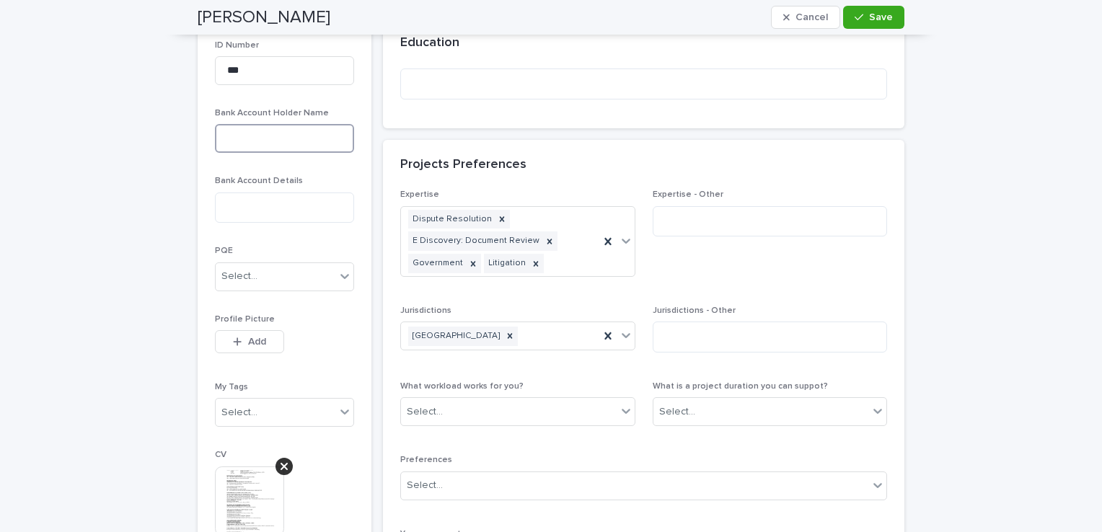
scroll to position [736, 0]
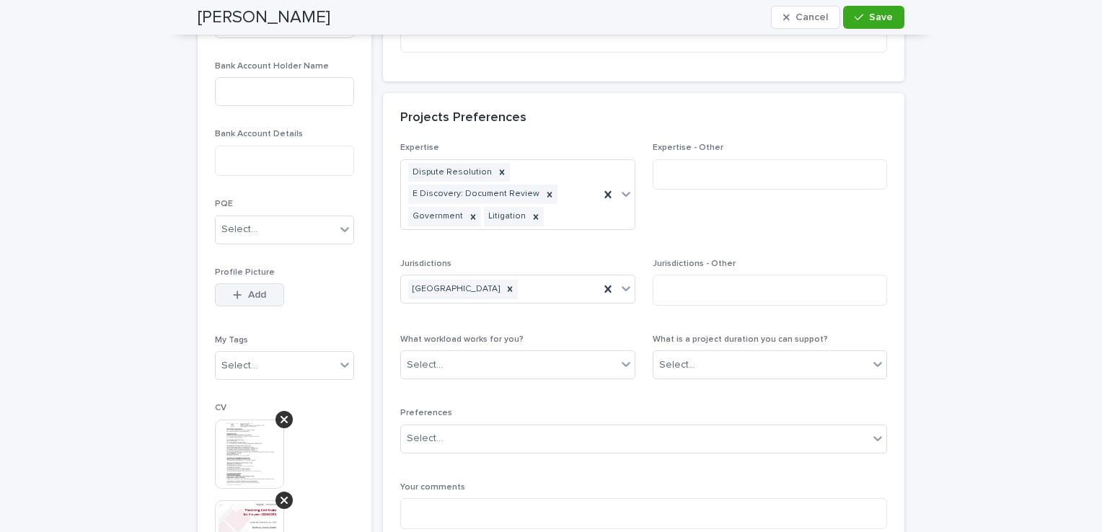
click at [252, 283] on button "Add" at bounding box center [249, 294] width 69 height 23
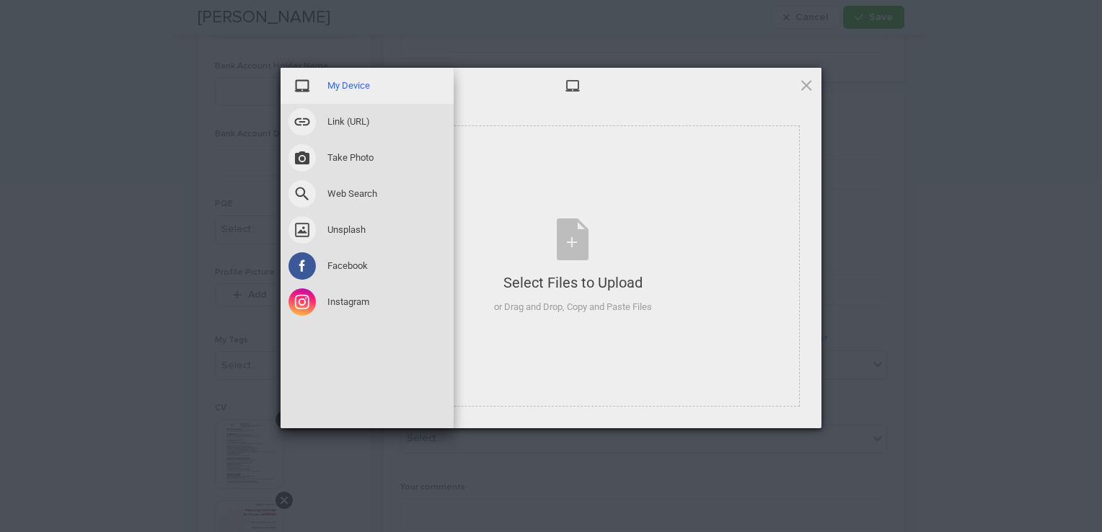
click at [360, 80] on span "My Device" at bounding box center [348, 85] width 43 height 13
click at [336, 224] on span "Unsplash" at bounding box center [346, 230] width 38 height 13
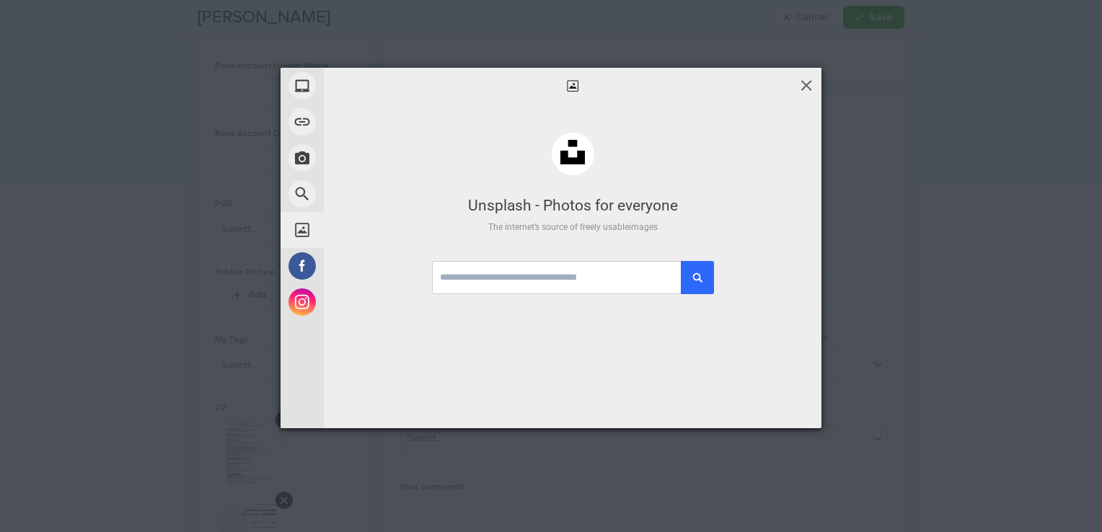
click at [806, 78] on span at bounding box center [806, 85] width 16 height 16
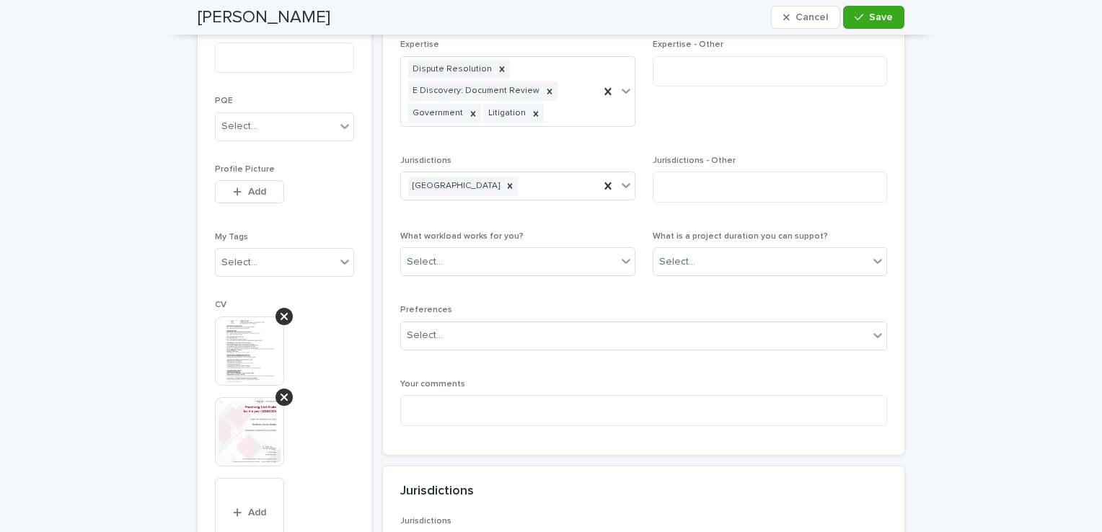
scroll to position [870, 0]
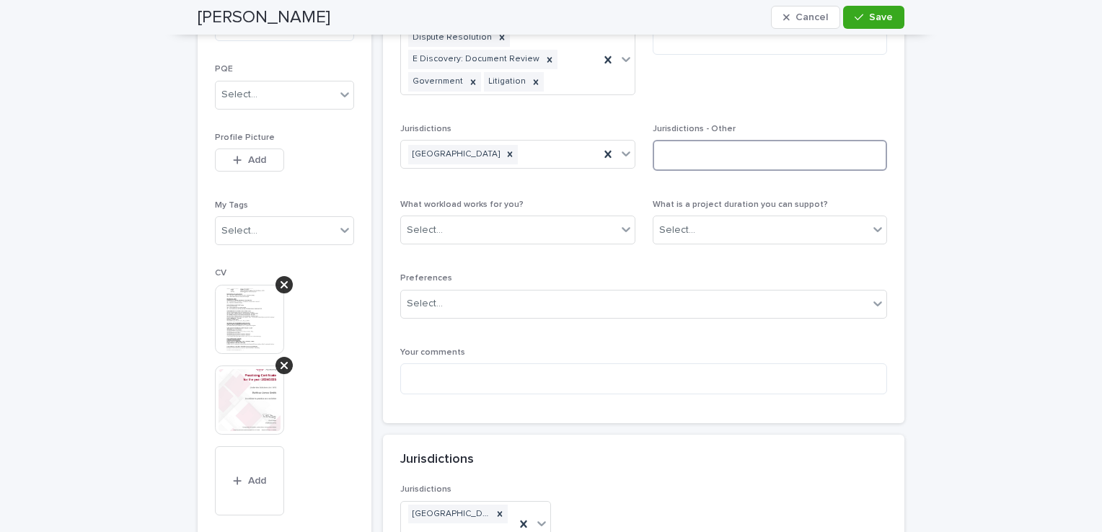
click at [710, 160] on textarea at bounding box center [770, 155] width 235 height 31
type textarea "****"
type textarea "******"
type textarea "*"
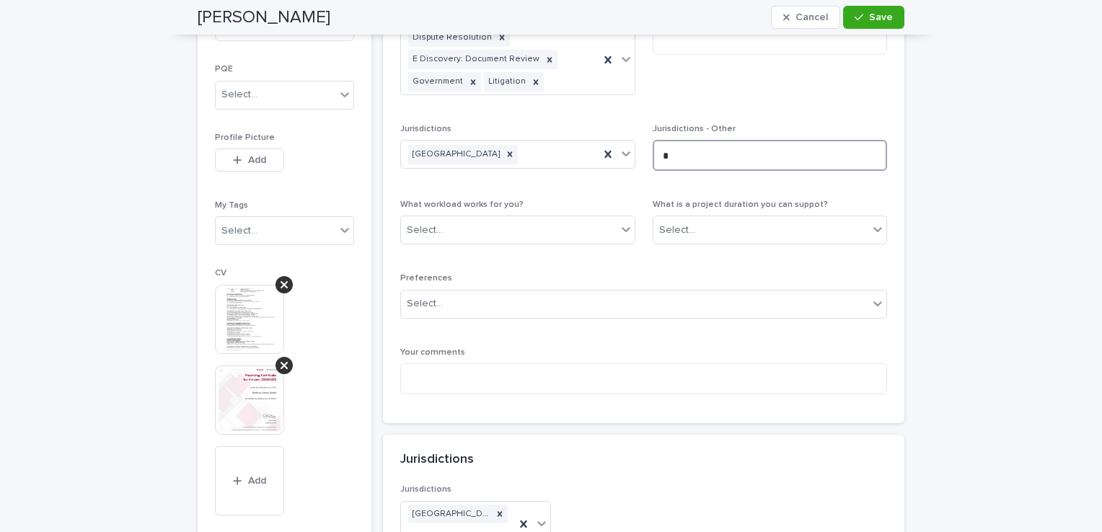
type textarea "*"
type textarea "**********"
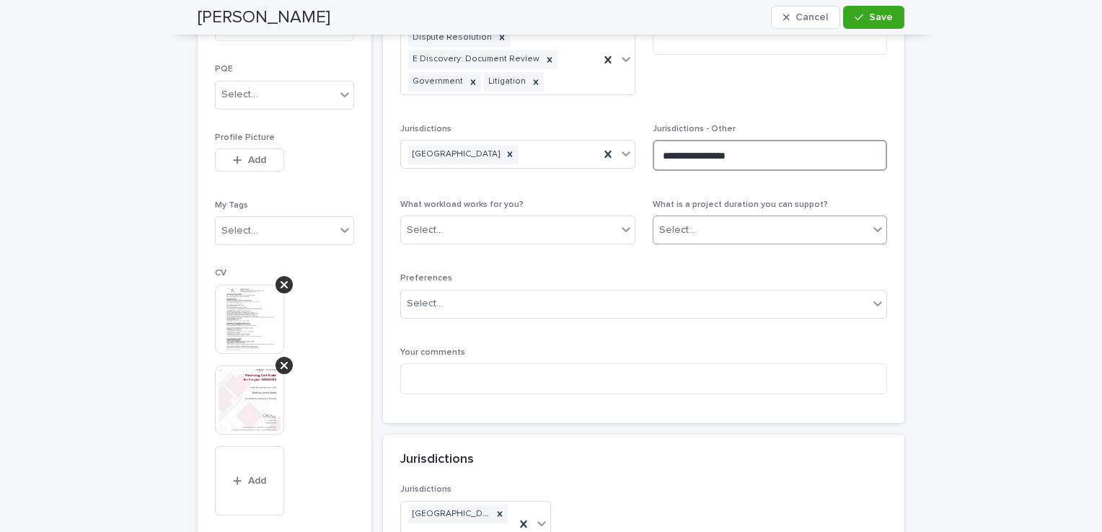
type textarea "**********"
click at [734, 232] on div "Select..." at bounding box center [761, 231] width 216 height 24
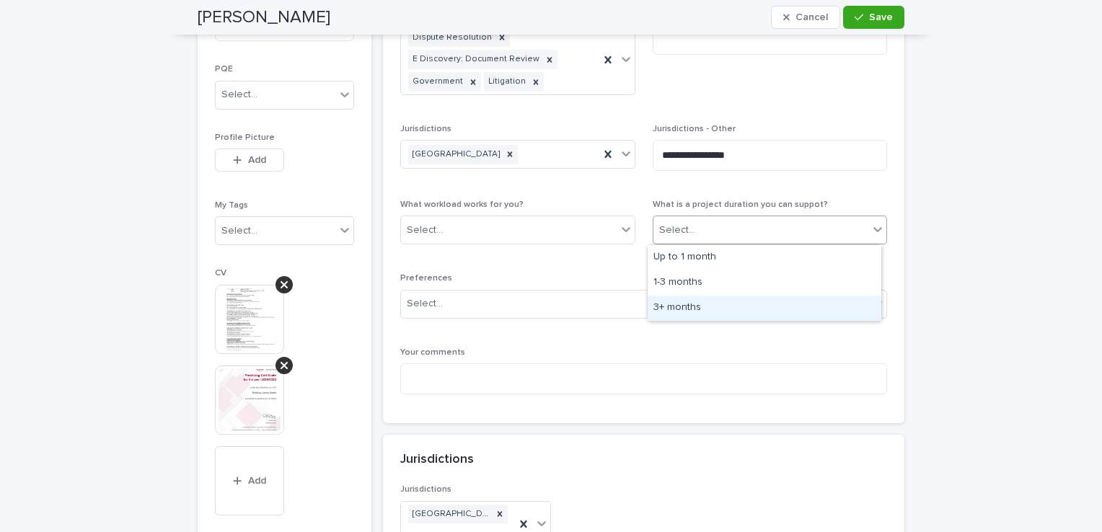
click at [738, 309] on div "3+ months" at bounding box center [765, 308] width 234 height 25
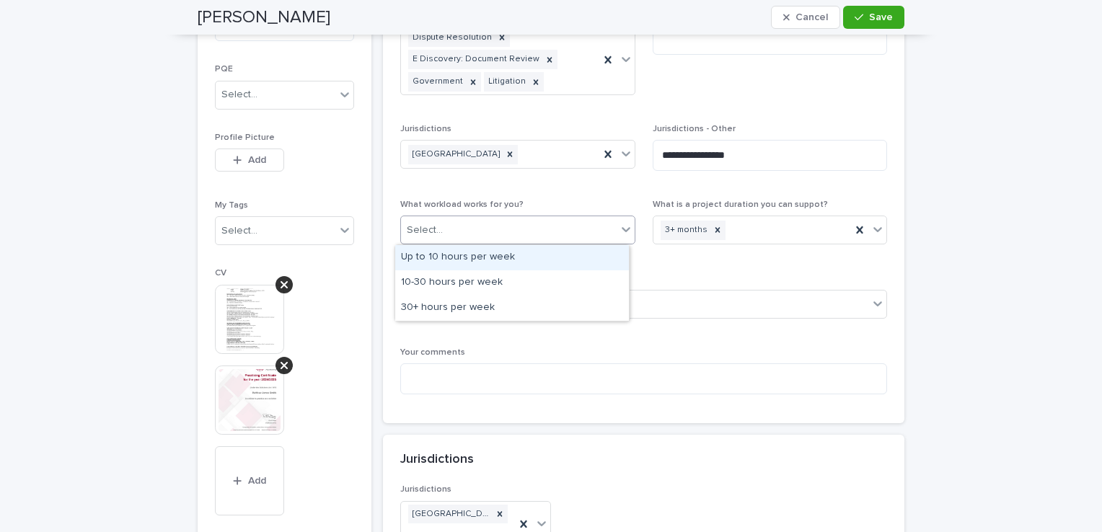
click at [597, 239] on div "Select..." at bounding box center [509, 231] width 216 height 24
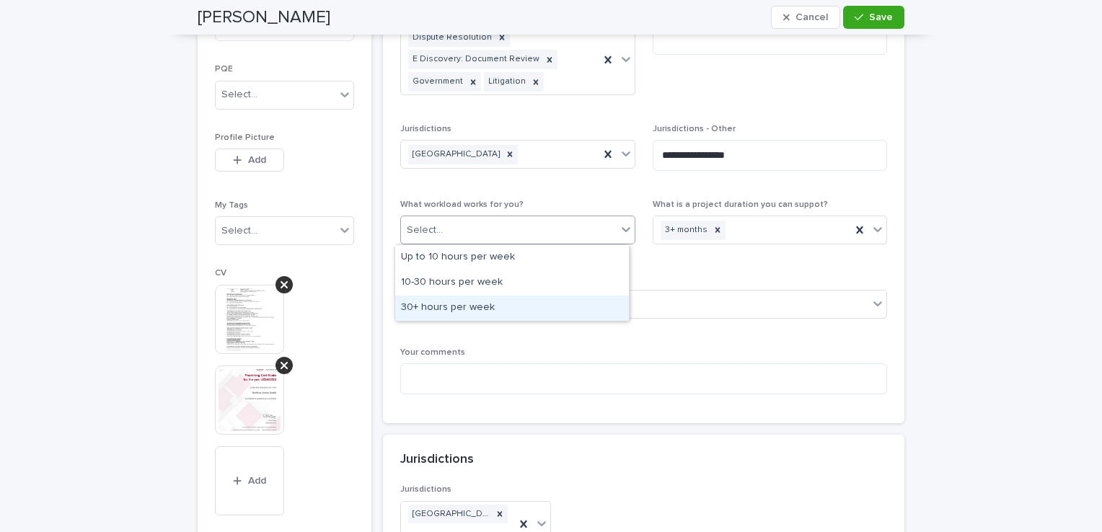
click at [577, 319] on div "30+ hours per week" at bounding box center [512, 308] width 234 height 25
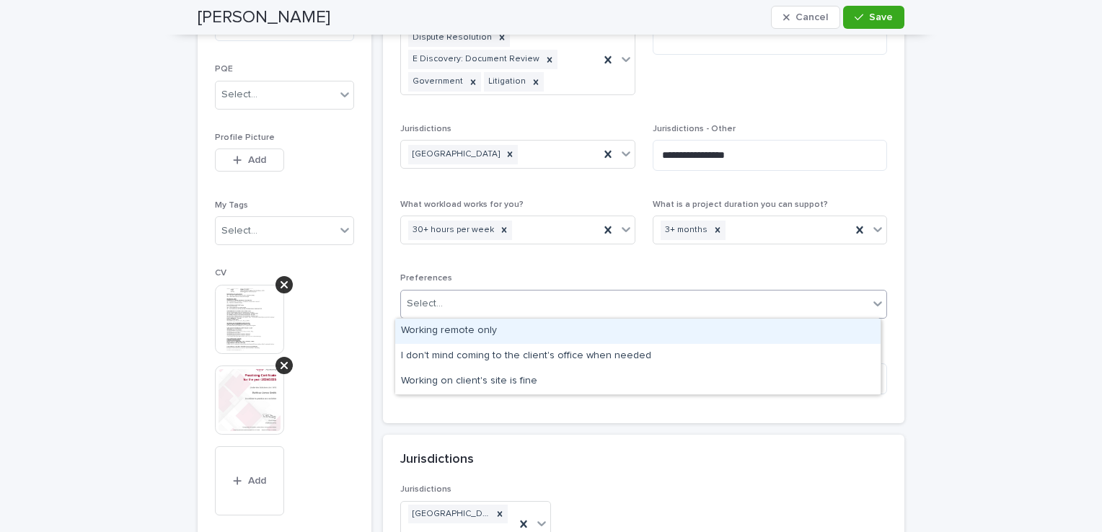
click at [565, 293] on div "Select..." at bounding box center [634, 304] width 467 height 24
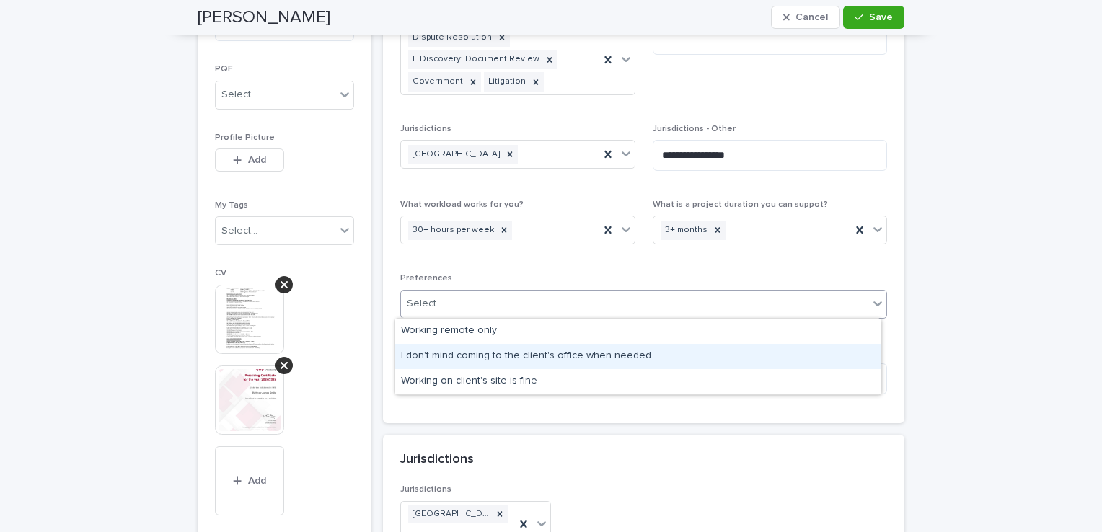
click at [577, 355] on div "I don't mind coming to the client's office when needed" at bounding box center [637, 356] width 485 height 25
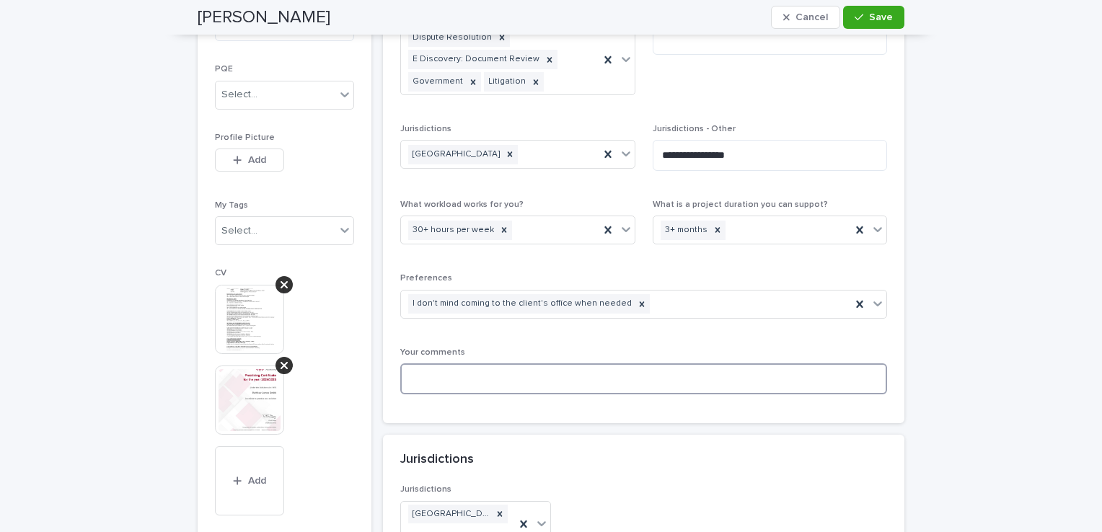
click at [580, 372] on textarea at bounding box center [643, 378] width 487 height 31
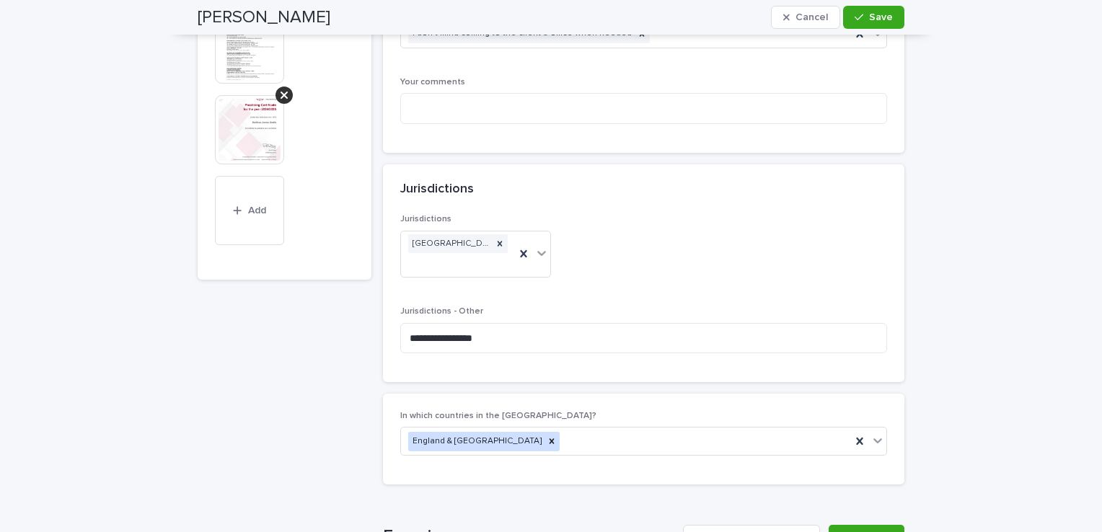
click at [577, 228] on div "**********" at bounding box center [643, 289] width 487 height 151
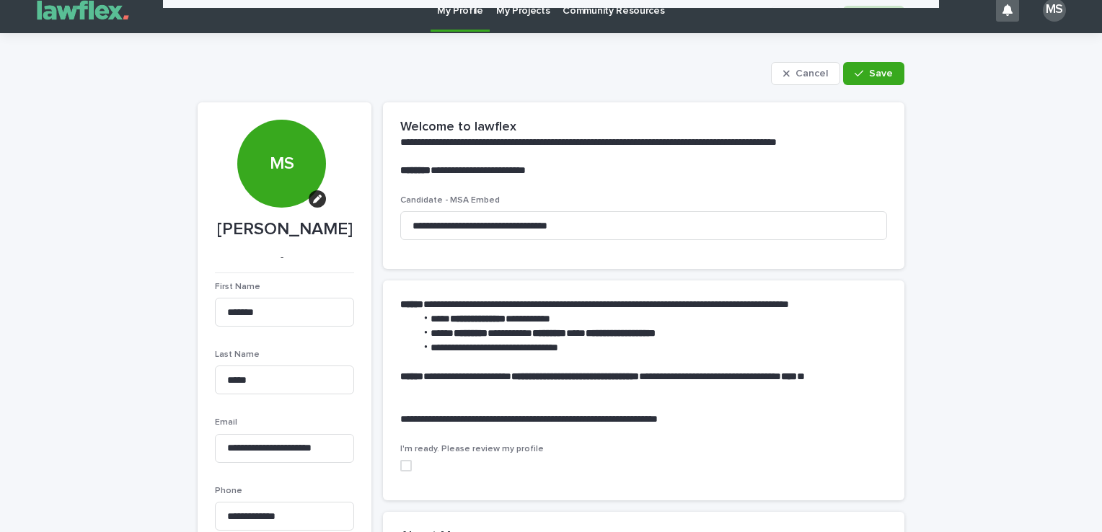
scroll to position [0, 0]
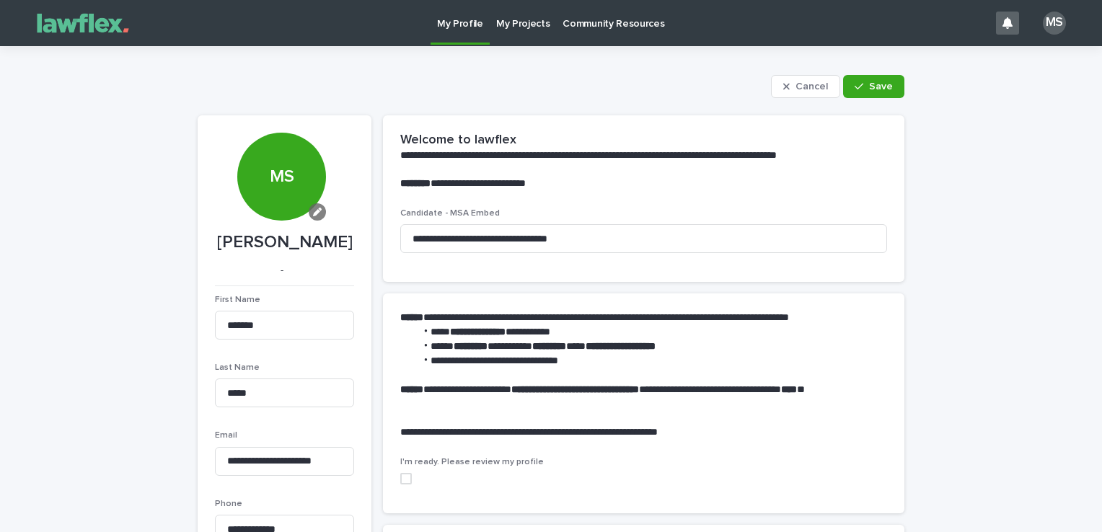
click at [310, 203] on button "button" at bounding box center [317, 211] width 17 height 17
click at [316, 255] on span "Add" at bounding box center [319, 260] width 18 height 10
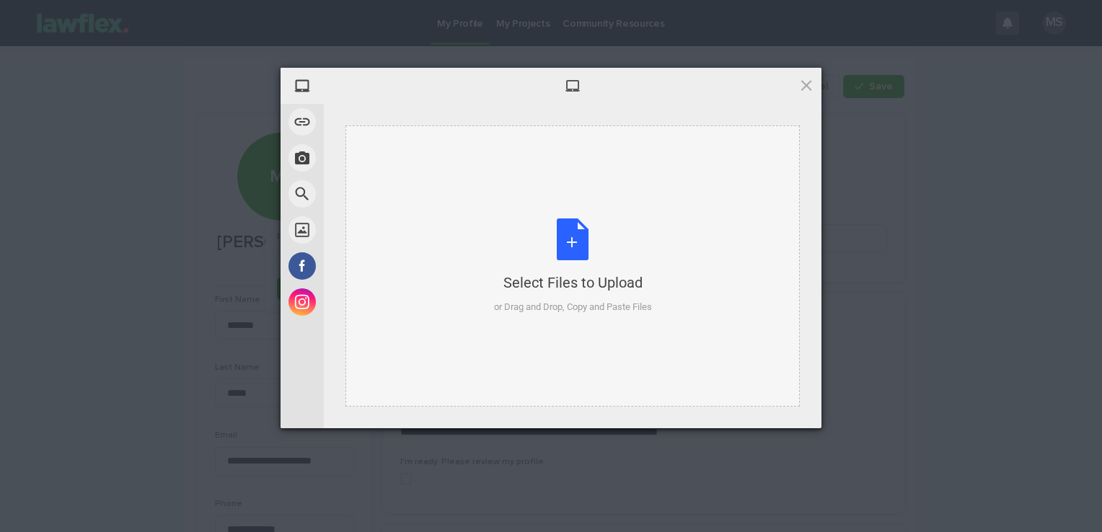
click at [605, 296] on div "Select Files to Upload or Drag and Drop, Copy and Paste Files" at bounding box center [573, 267] width 158 height 96
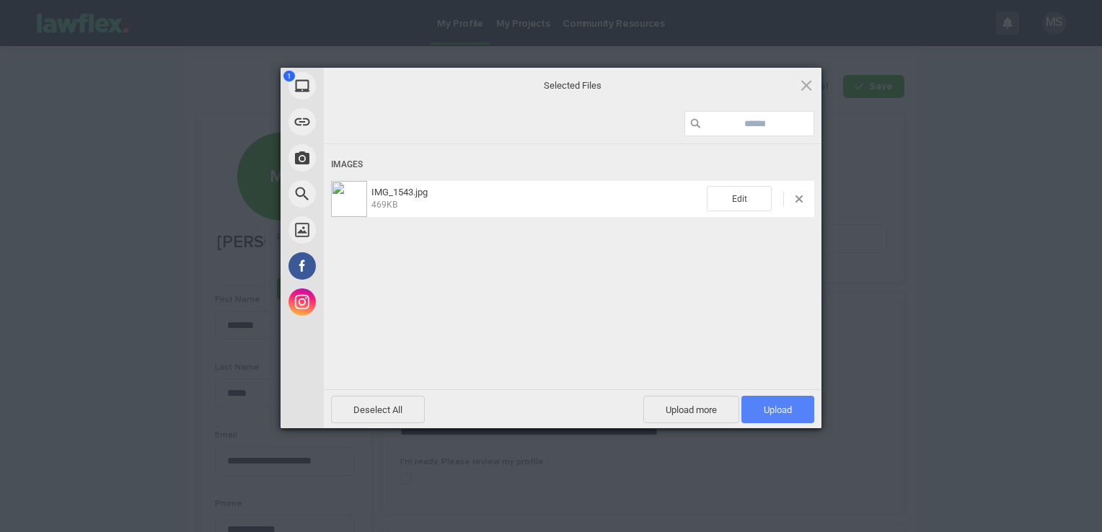
click at [768, 405] on span "Upload 1" at bounding box center [778, 410] width 28 height 11
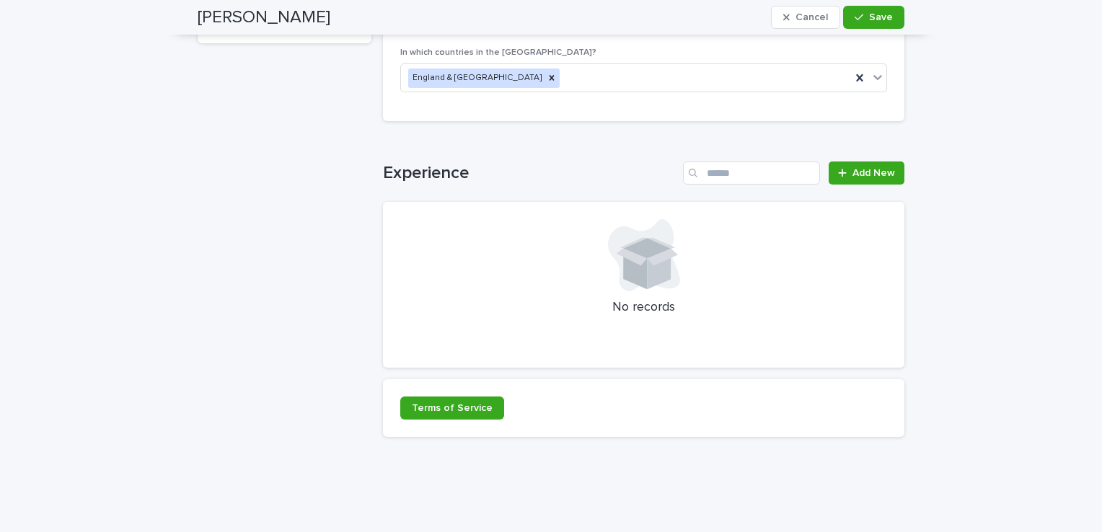
click at [553, 336] on div at bounding box center [643, 343] width 487 height 14
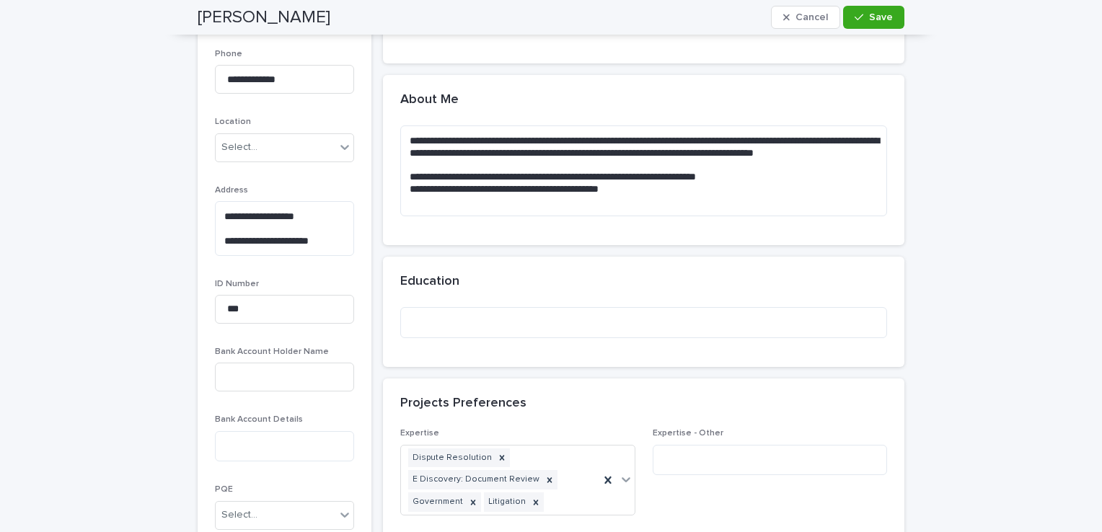
scroll to position [447, 0]
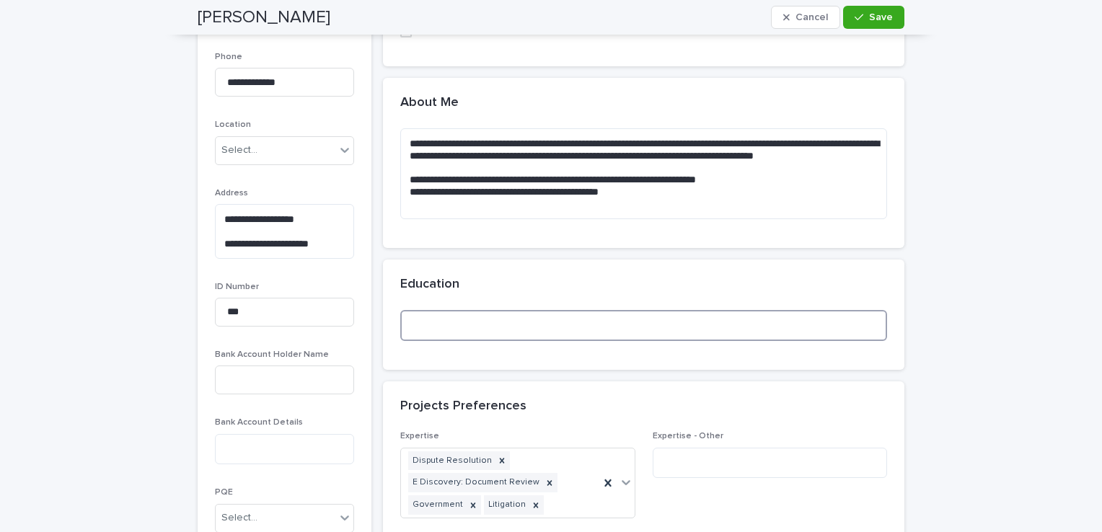
click at [561, 319] on textarea at bounding box center [643, 325] width 487 height 31
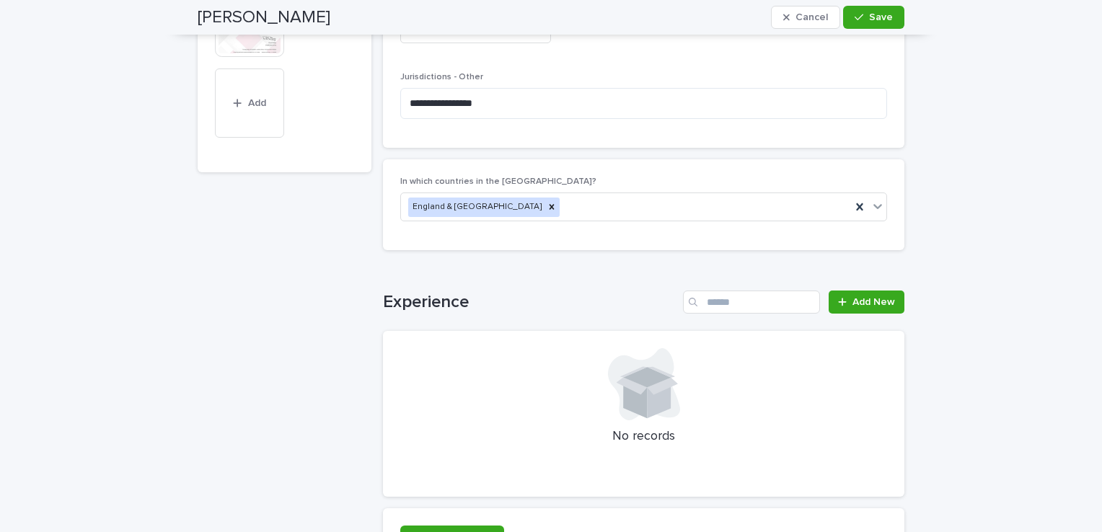
scroll to position [1514, 0]
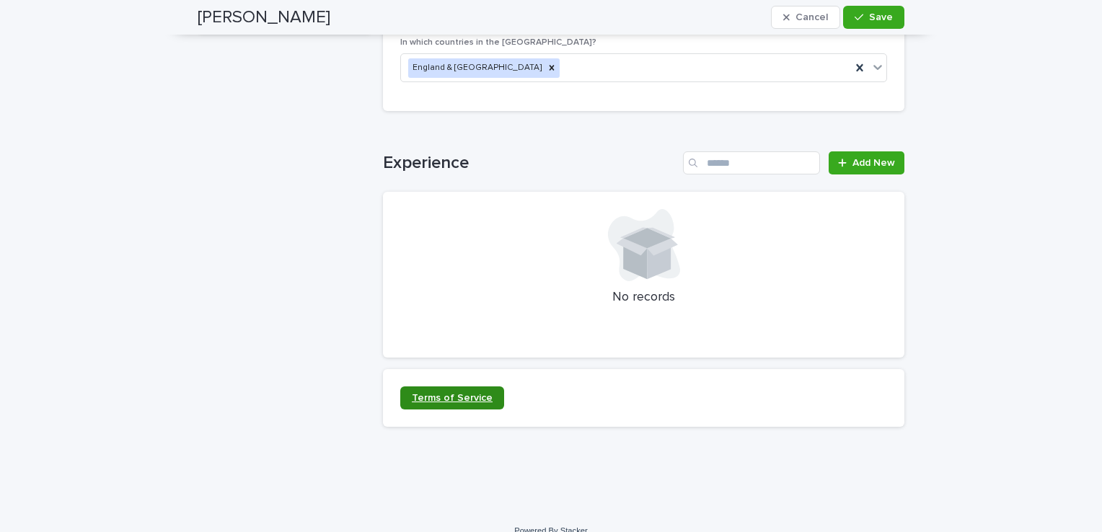
type textarea "*******"
click at [462, 387] on link "Terms of Service" at bounding box center [452, 398] width 104 height 23
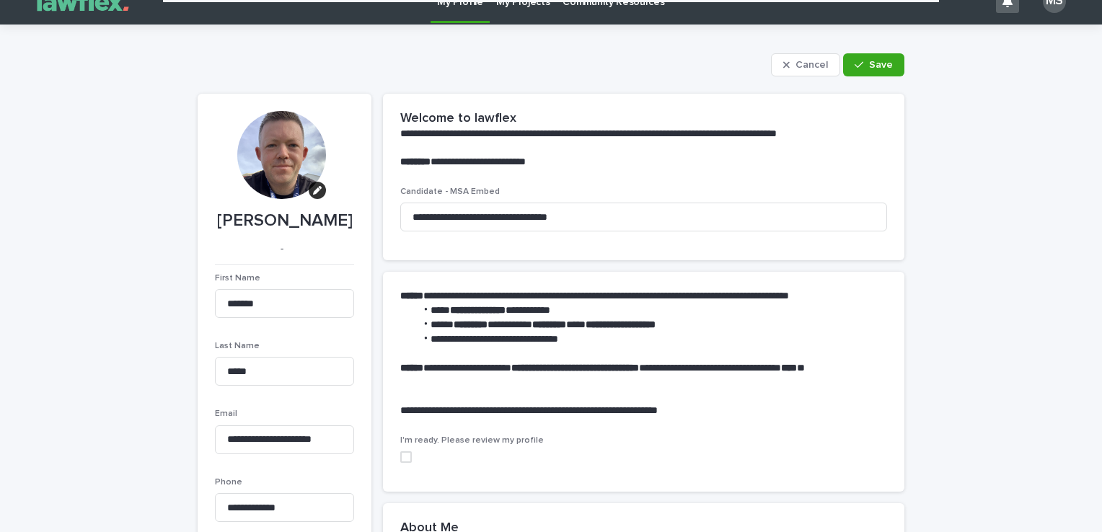
scroll to position [0, 0]
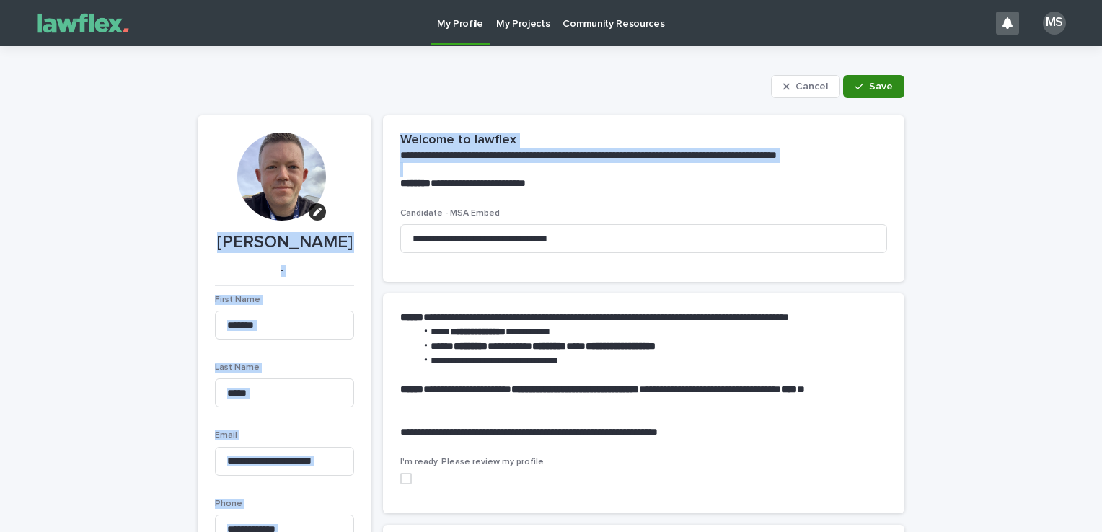
drag, startPoint x: 876, startPoint y: 100, endPoint x: 880, endPoint y: 93, distance: 8.1
click at [880, 93] on button "Save" at bounding box center [873, 86] width 61 height 23
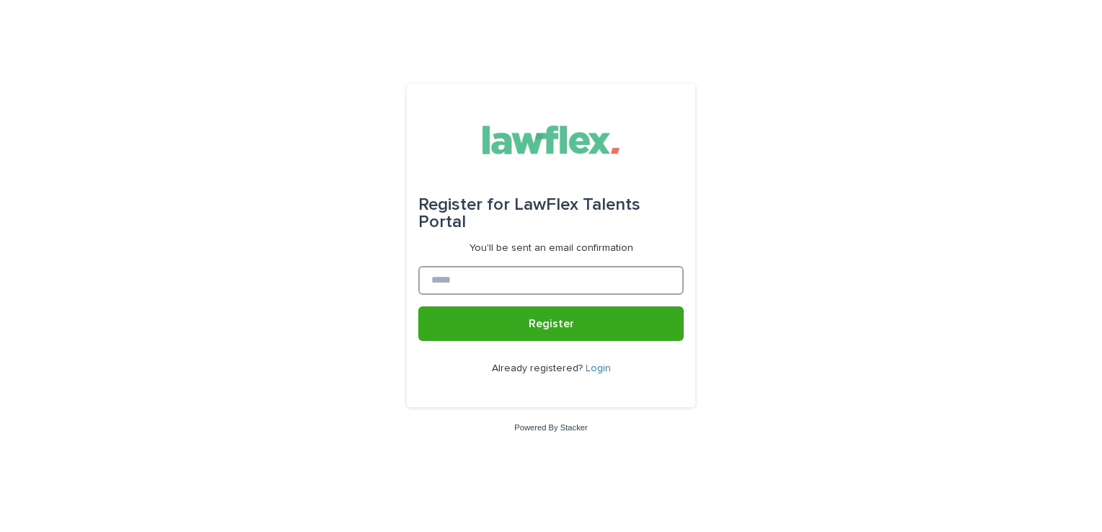
click at [506, 281] on input at bounding box center [550, 280] width 265 height 29
type input "**********"
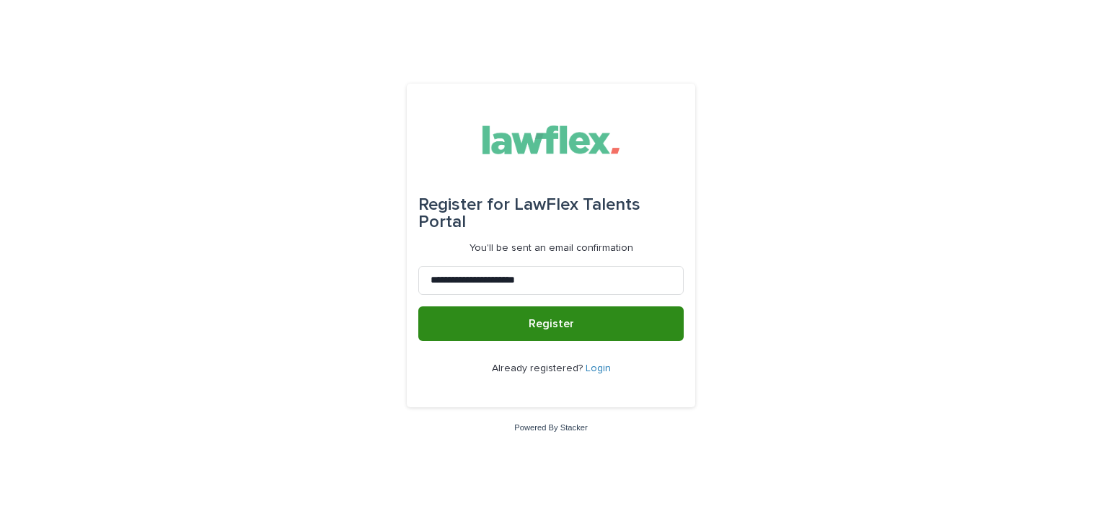
click at [518, 331] on button "Register" at bounding box center [550, 323] width 265 height 35
